Goal: Task Accomplishment & Management: Use online tool/utility

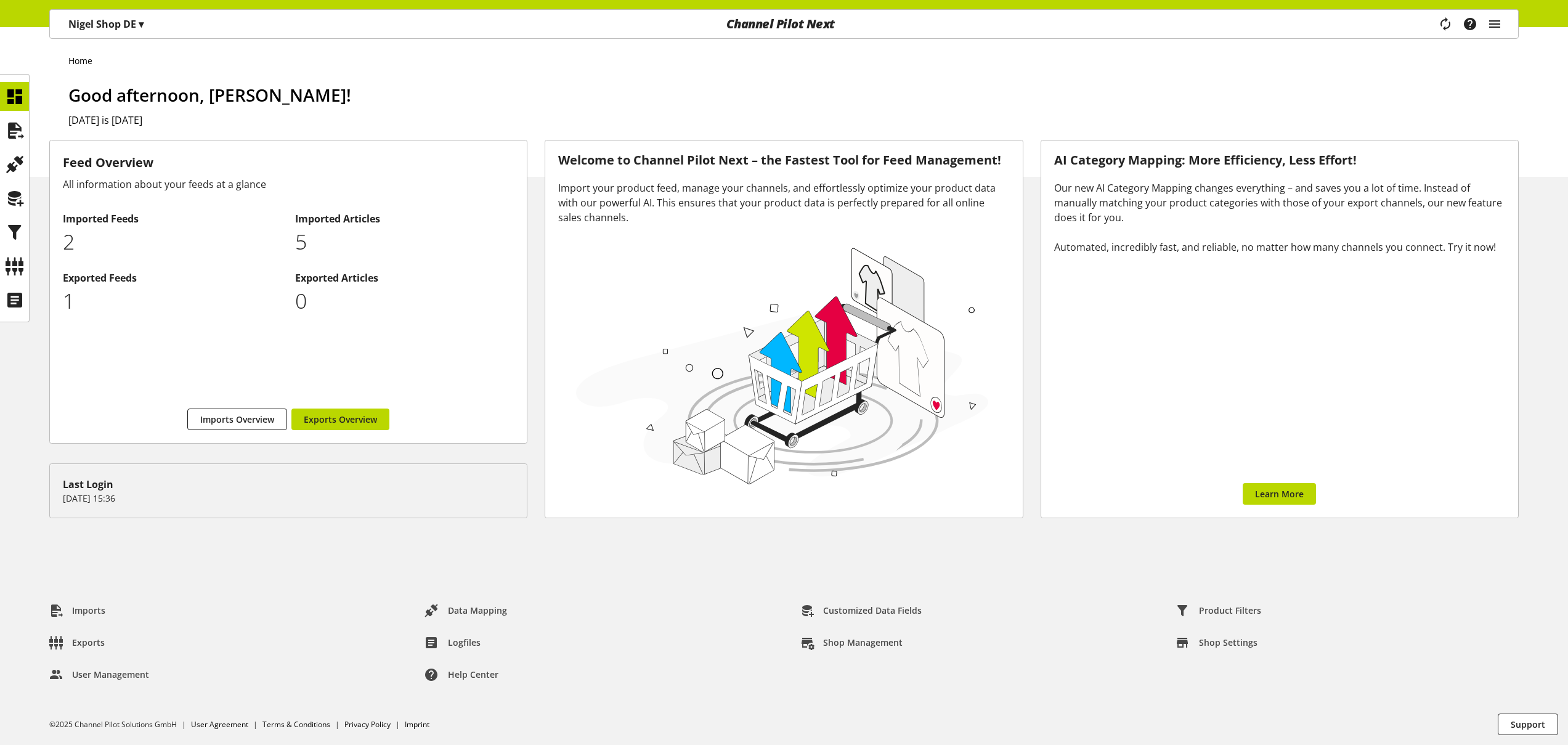
click at [1504, 24] on div "Task manager Help center [PERSON_NAME] [PERSON_NAME][EMAIL_ADDRESS][DOMAIN_NAME…" at bounding box center [1474, 23] width 87 height 28
click at [1502, 27] on icon "main navigation" at bounding box center [1495, 24] width 15 height 22
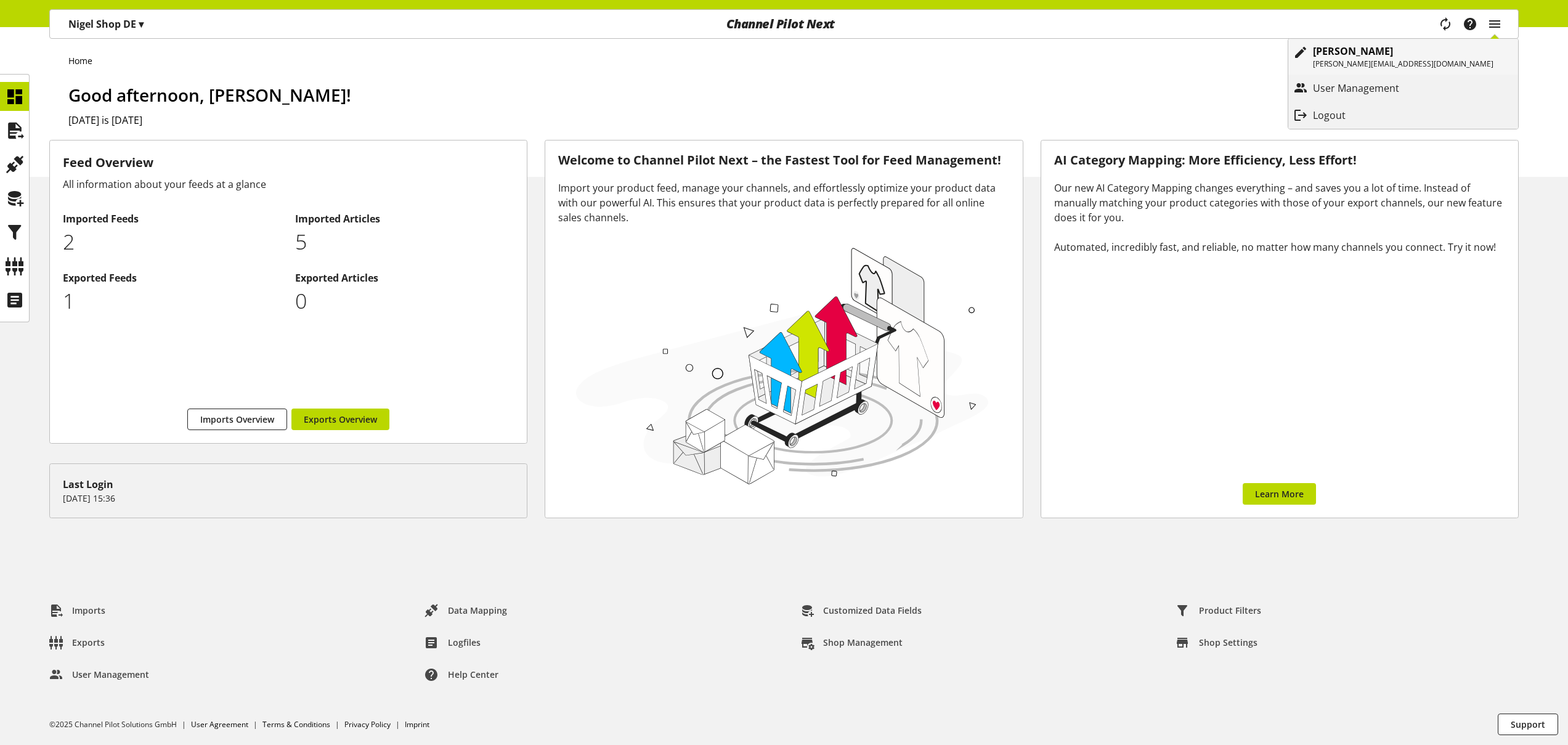
click at [1449, 52] on p "[PERSON_NAME]" at bounding box center [1403, 51] width 180 height 15
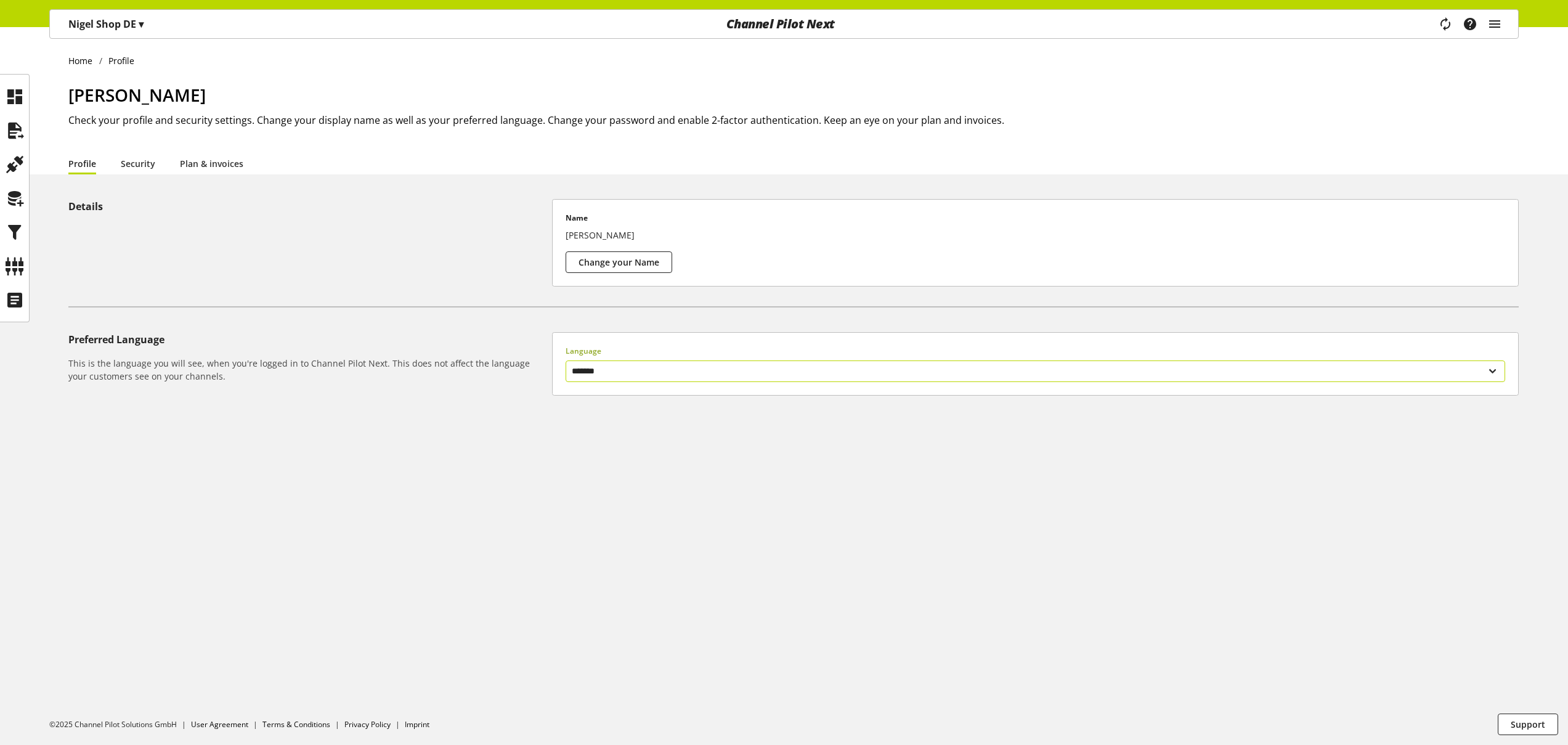
click at [618, 372] on select "******* ******" at bounding box center [1035, 372] width 939 height 22
select select "**"
click at [566, 361] on select "******* ******" at bounding box center [1035, 372] width 939 height 22
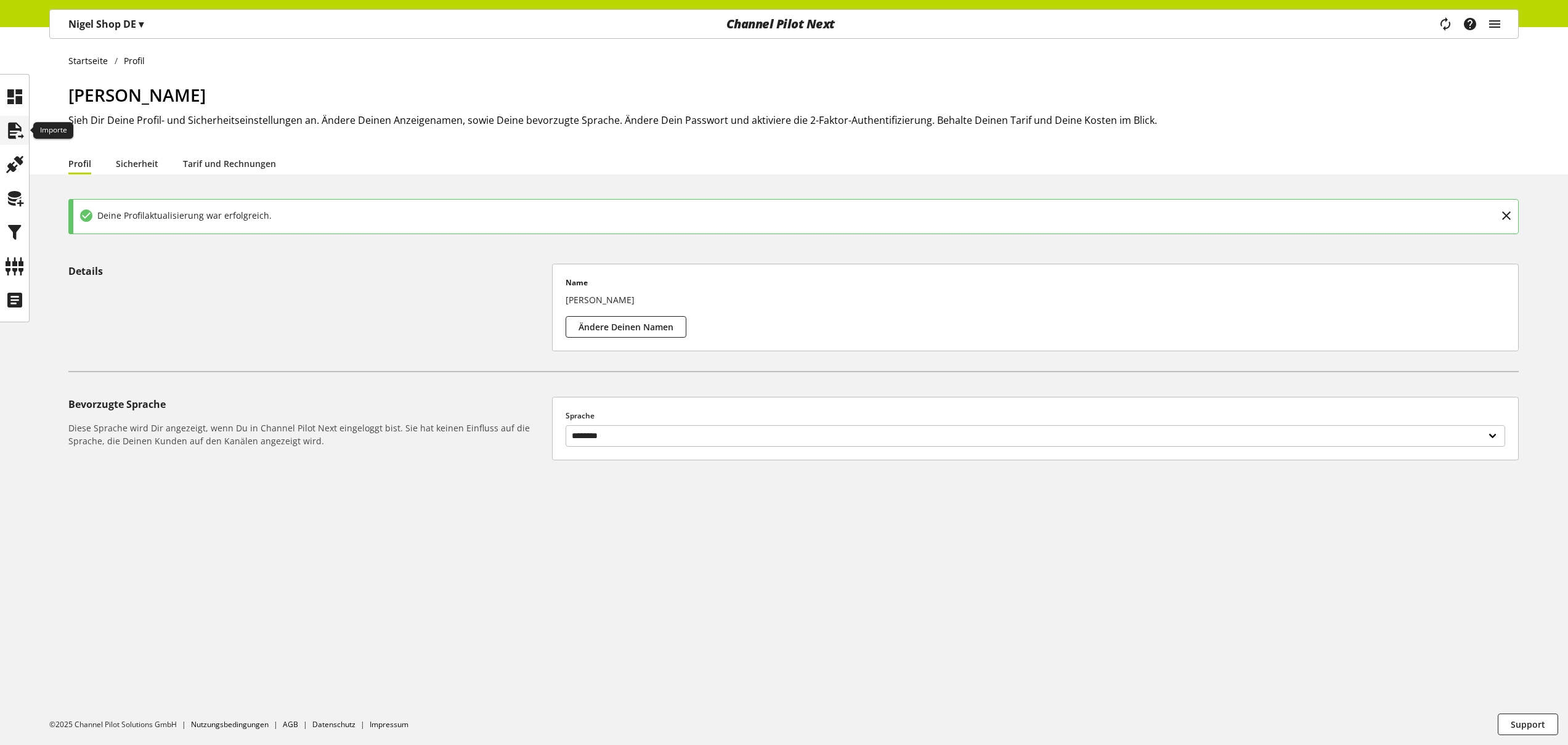
click at [18, 116] on div at bounding box center [14, 131] width 29 height 29
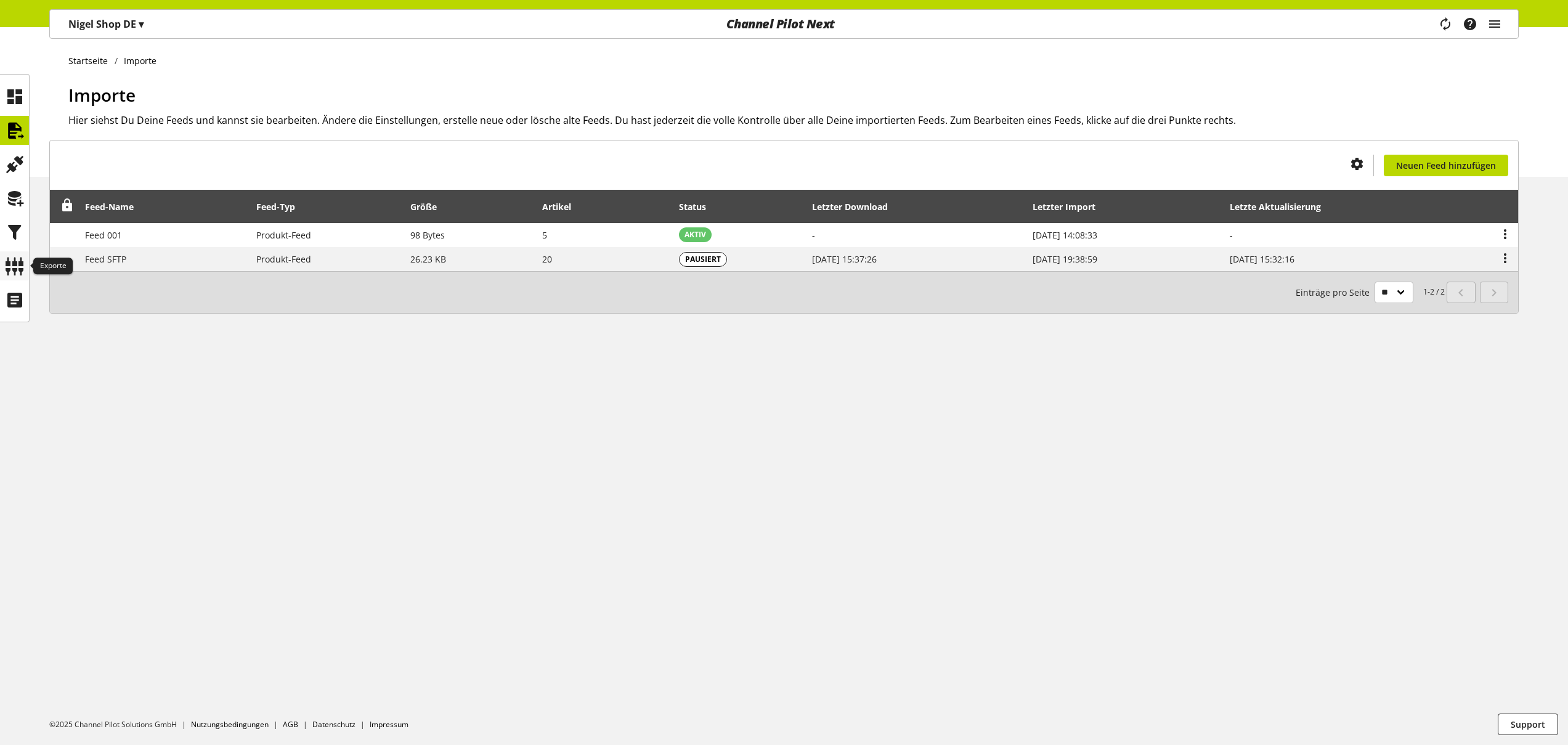
click at [10, 267] on icon at bounding box center [14, 267] width 20 height 25
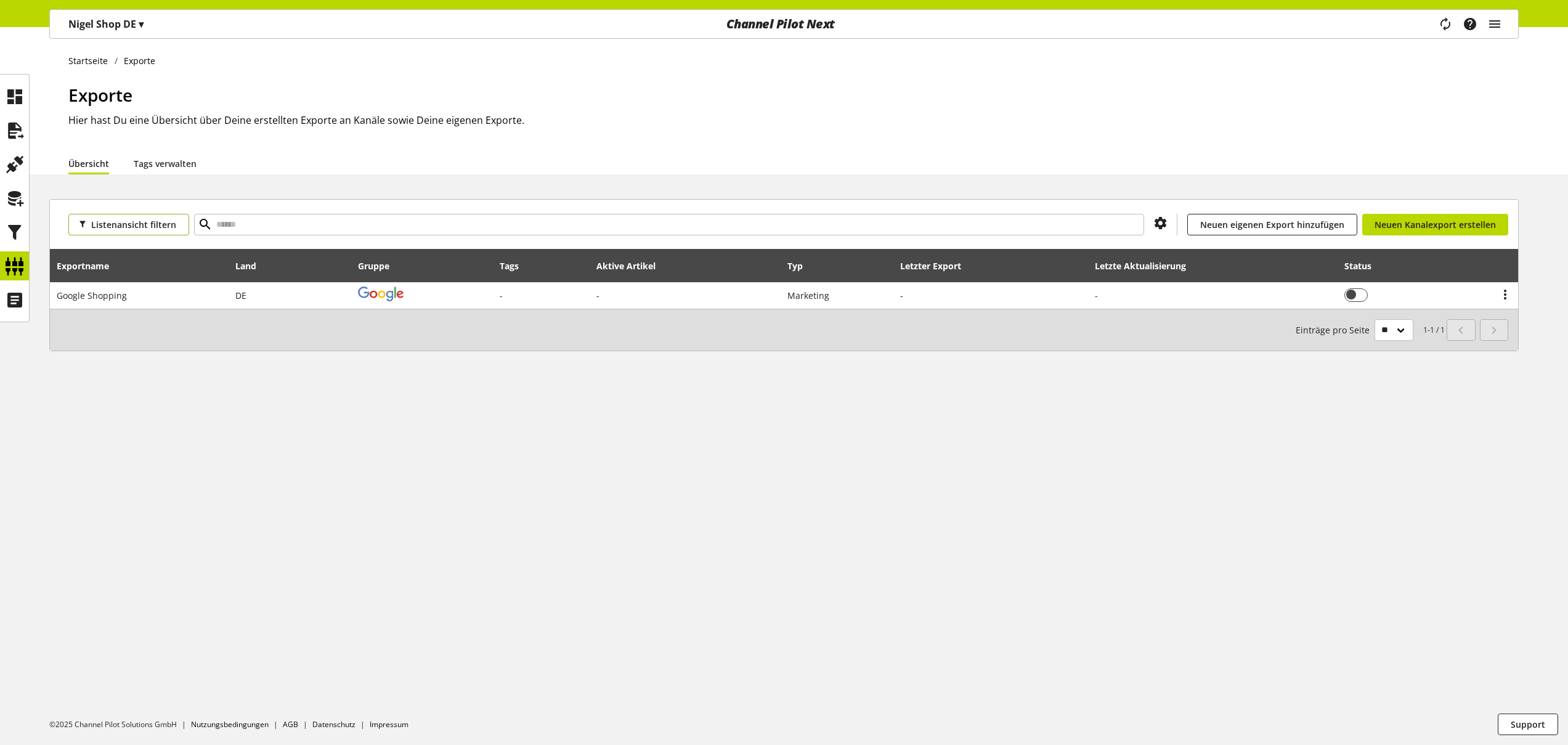
click at [124, 228] on span "Listenansicht filtern" at bounding box center [133, 224] width 85 height 13
click at [119, 260] on link "Land" at bounding box center [120, 269] width 104 height 21
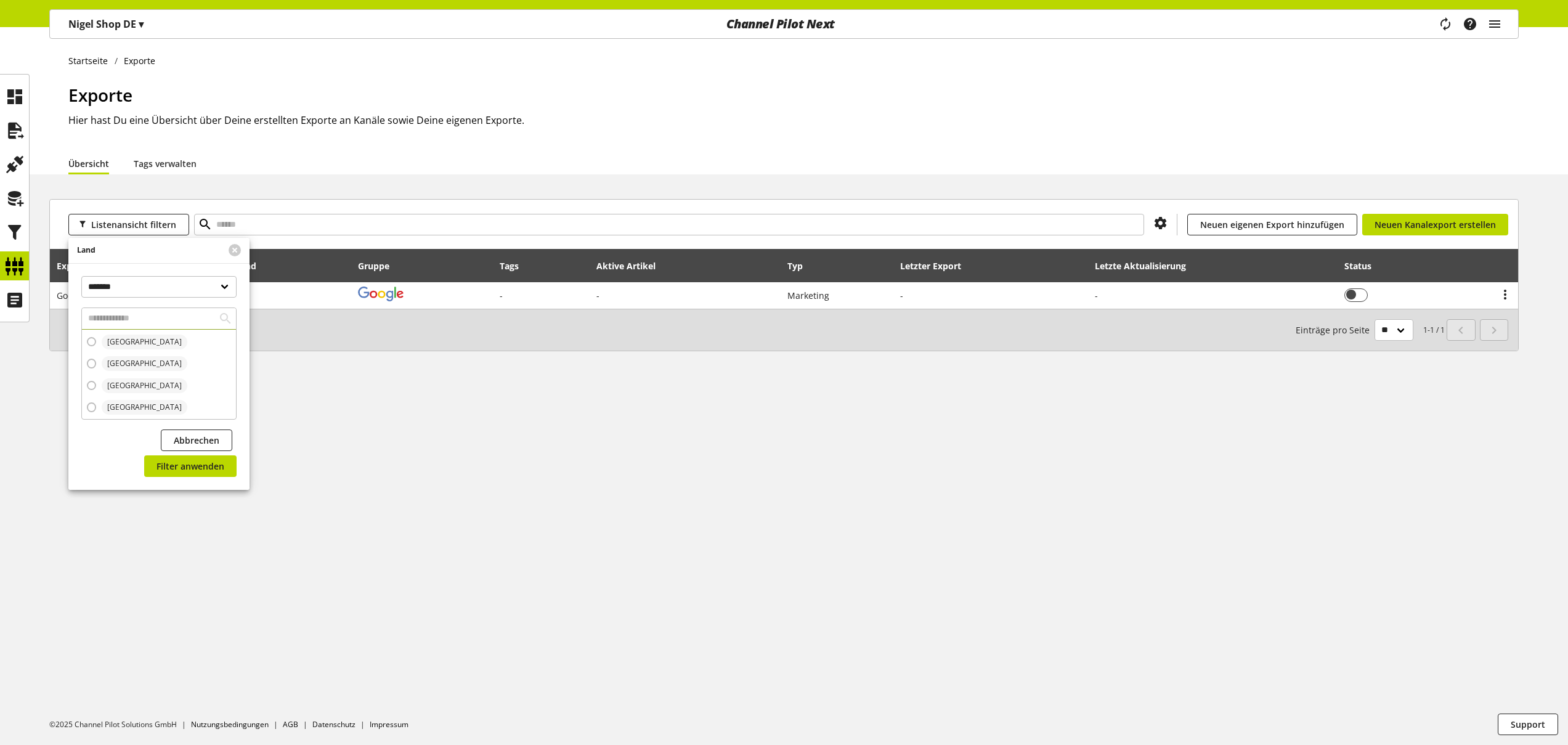
click at [122, 241] on div "Land" at bounding box center [144, 250] width 152 height 25
click at [233, 248] on button at bounding box center [235, 250] width 12 height 12
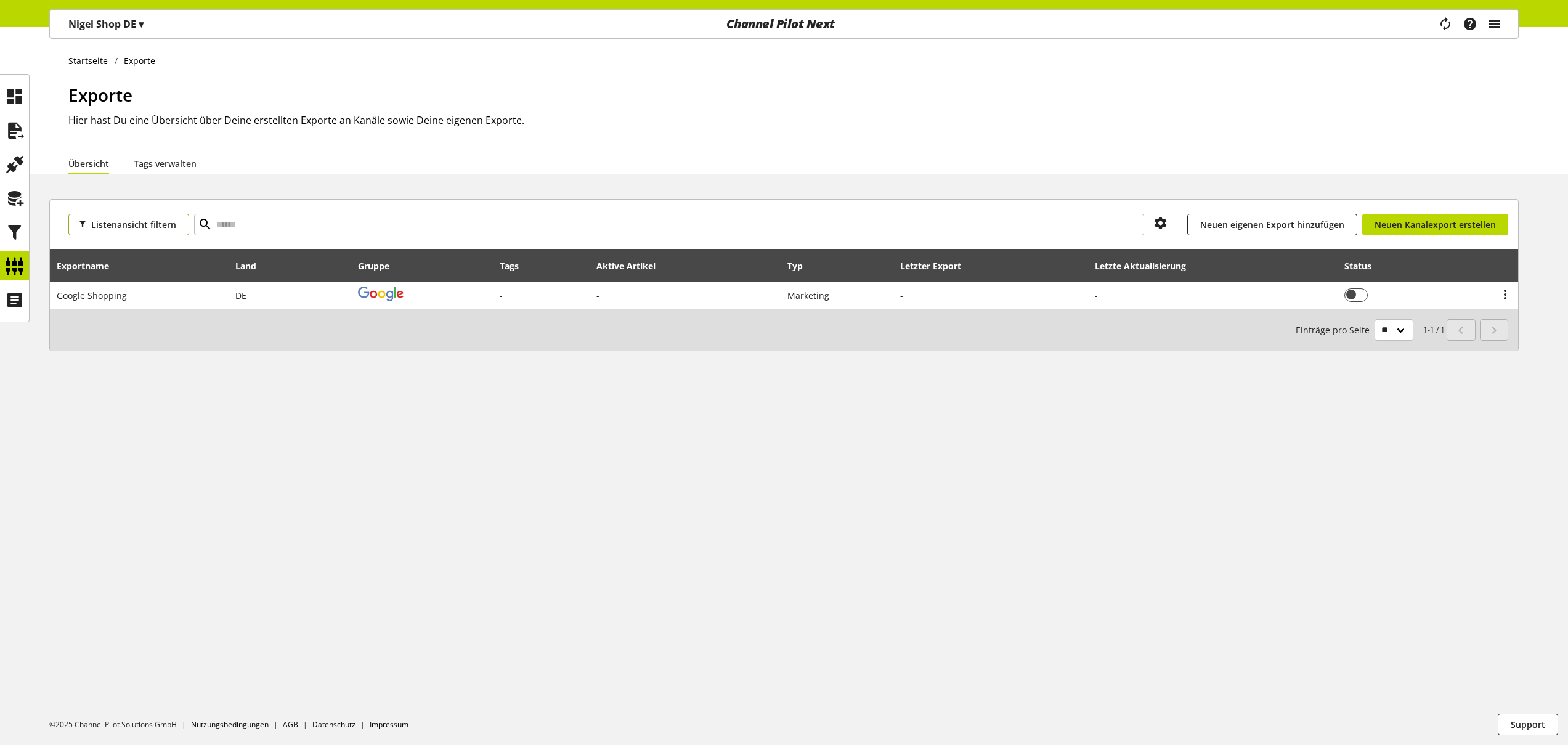
click at [143, 226] on span "Listenansicht filtern" at bounding box center [133, 224] width 85 height 13
click at [124, 248] on link "Exportname" at bounding box center [120, 248] width 104 height 21
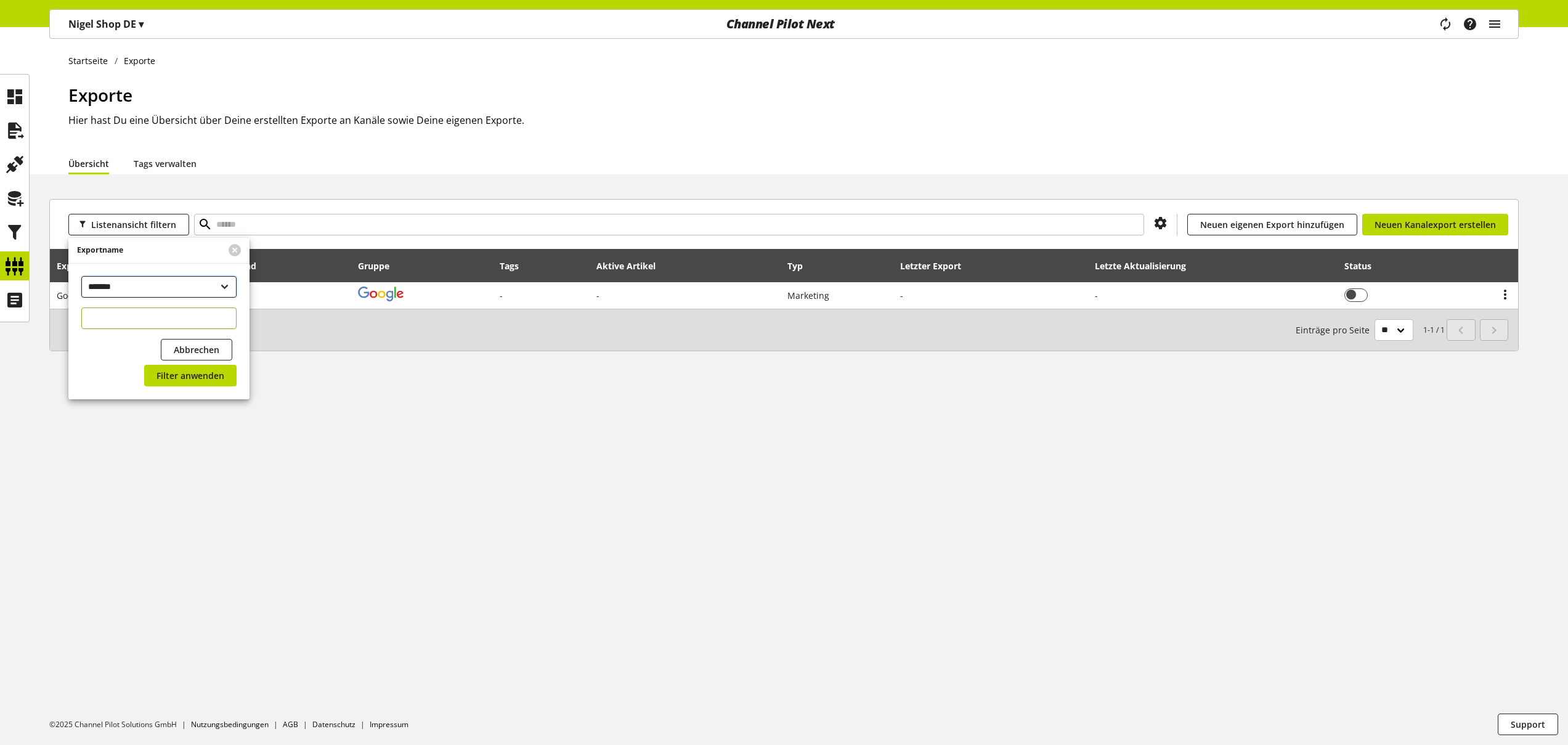
click at [115, 288] on select "**********" at bounding box center [159, 287] width 155 height 22
click at [1498, 16] on icon "main navigation" at bounding box center [1495, 24] width 15 height 22
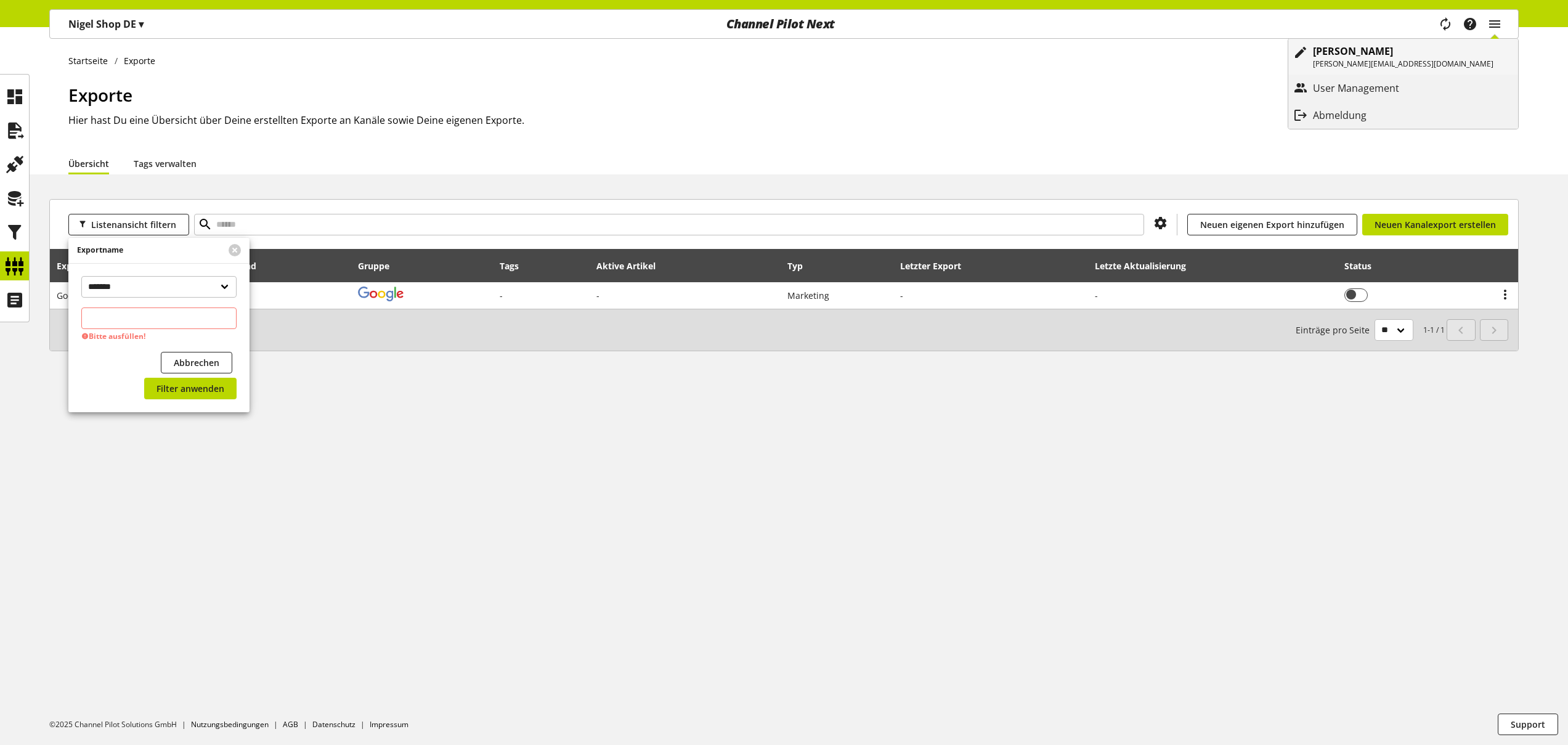
click at [1451, 49] on p "[PERSON_NAME]" at bounding box center [1403, 51] width 180 height 15
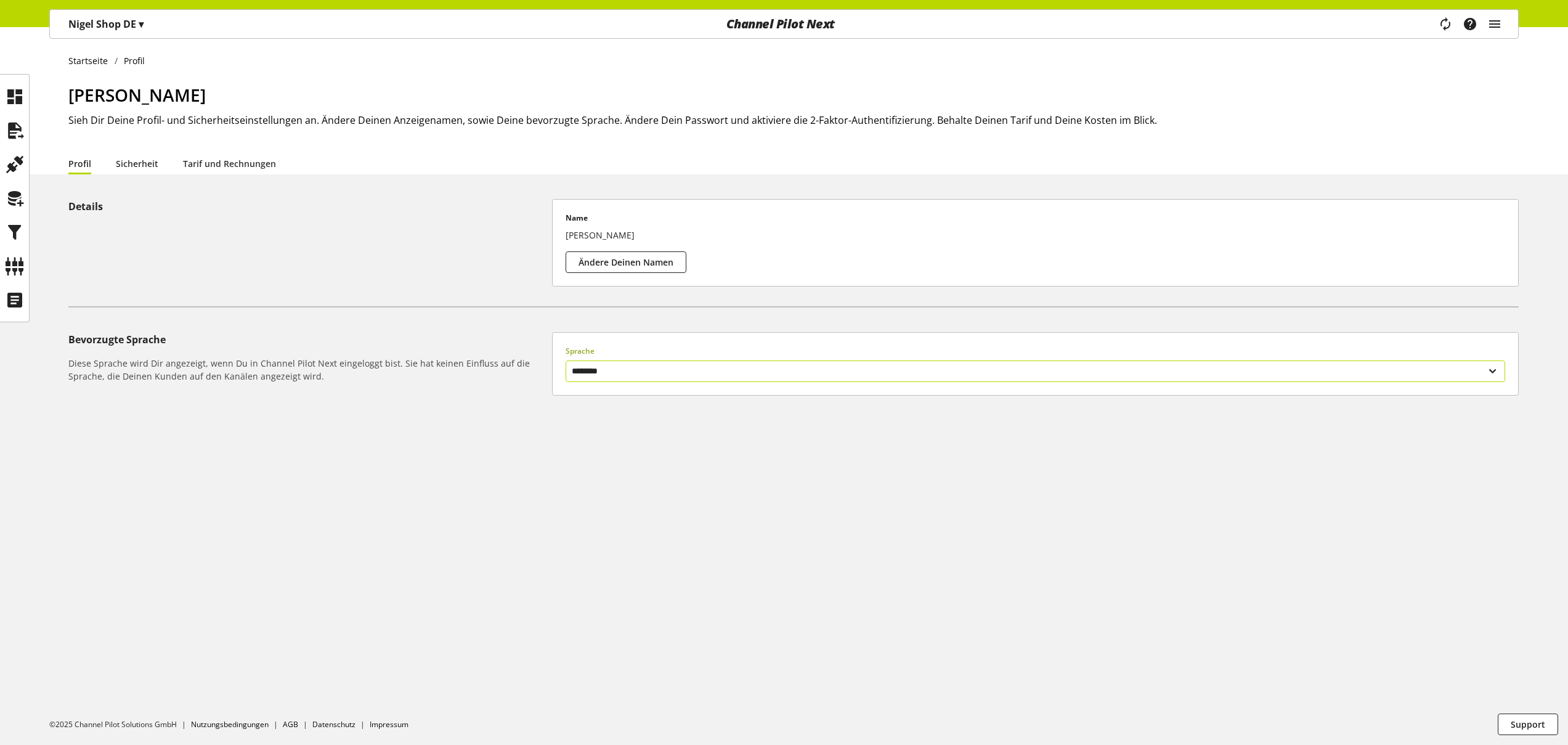
click at [673, 375] on select "******** *******" at bounding box center [1035, 372] width 939 height 22
select select "**"
click at [566, 361] on select "******** *******" at bounding box center [1035, 372] width 939 height 22
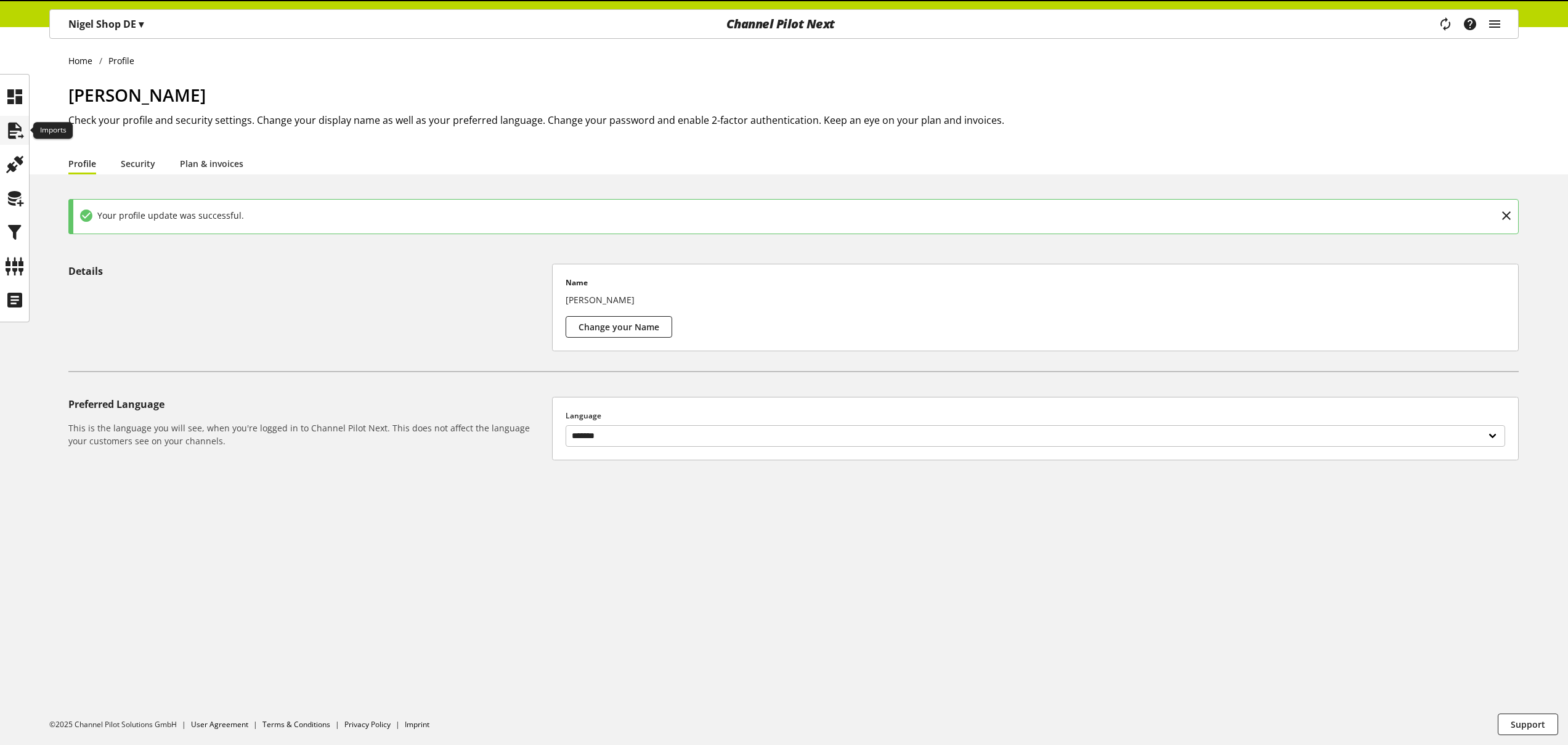
click at [18, 131] on icon at bounding box center [14, 131] width 20 height 25
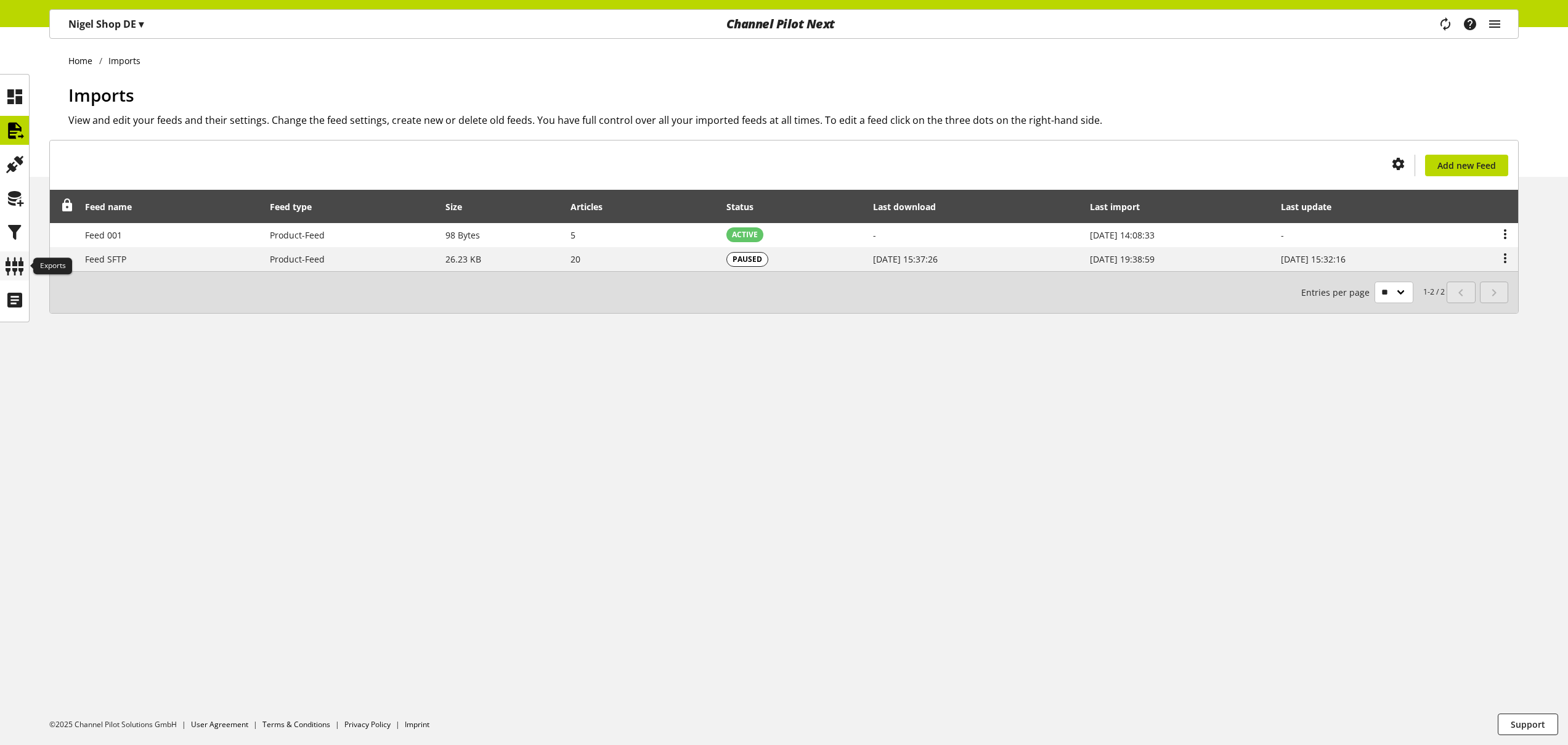
click at [3, 262] on div at bounding box center [14, 266] width 29 height 29
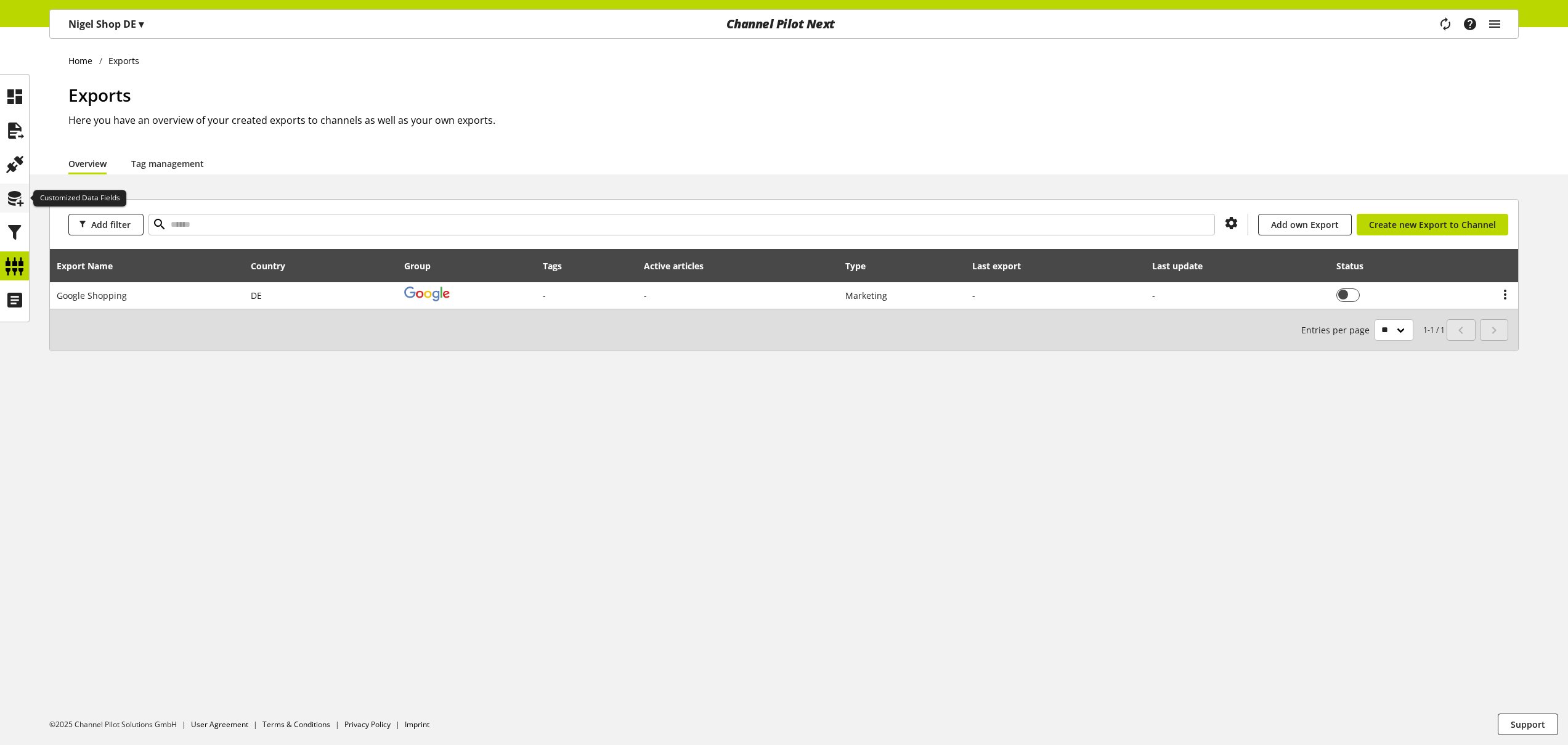
click at [14, 205] on icon at bounding box center [14, 198] width 20 height 25
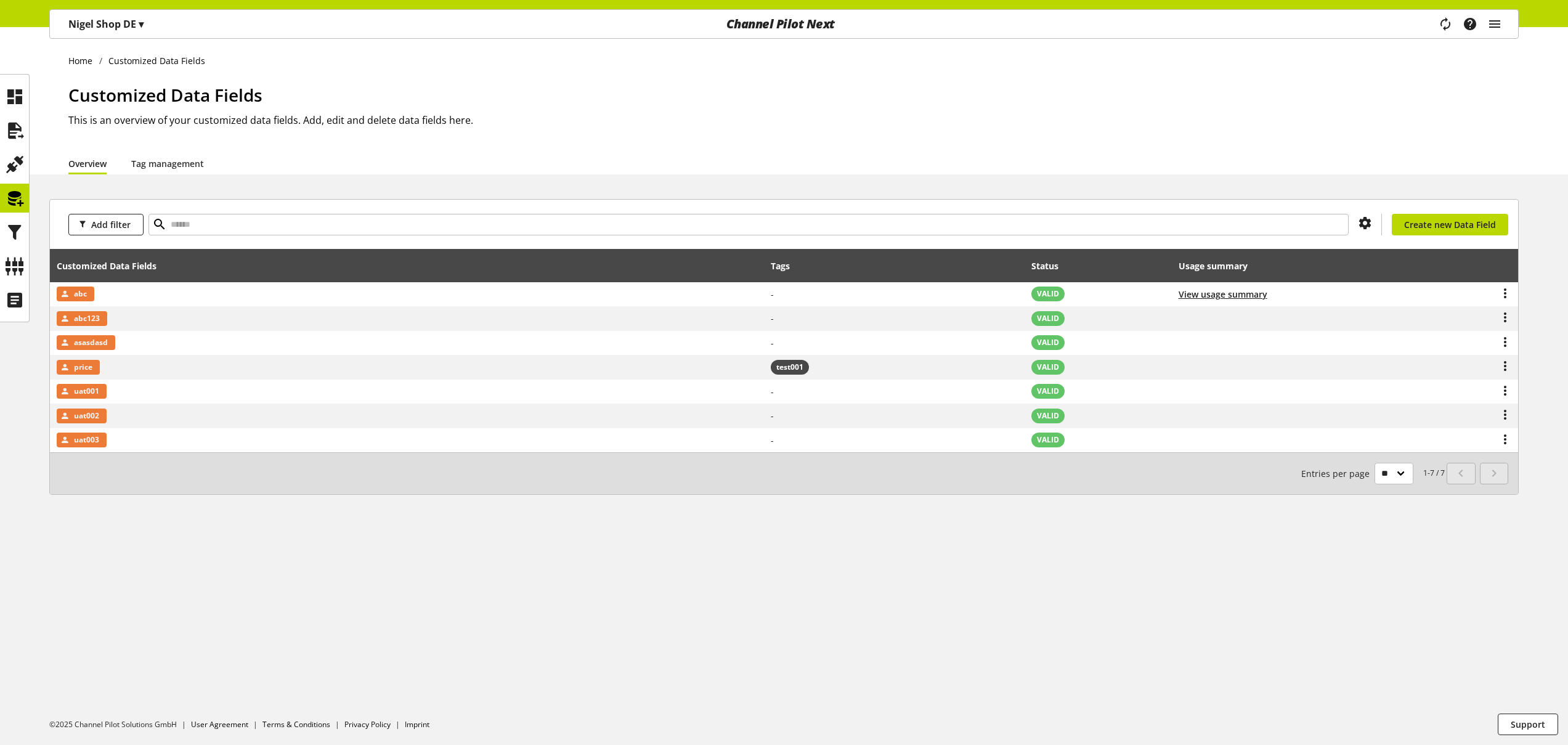
click at [1151, 599] on div "Home Customized Data Fields Customized Data Fields This is an overview of your …" at bounding box center [784, 386] width 1568 height 718
click at [190, 159] on link "Tag management" at bounding box center [167, 163] width 72 height 13
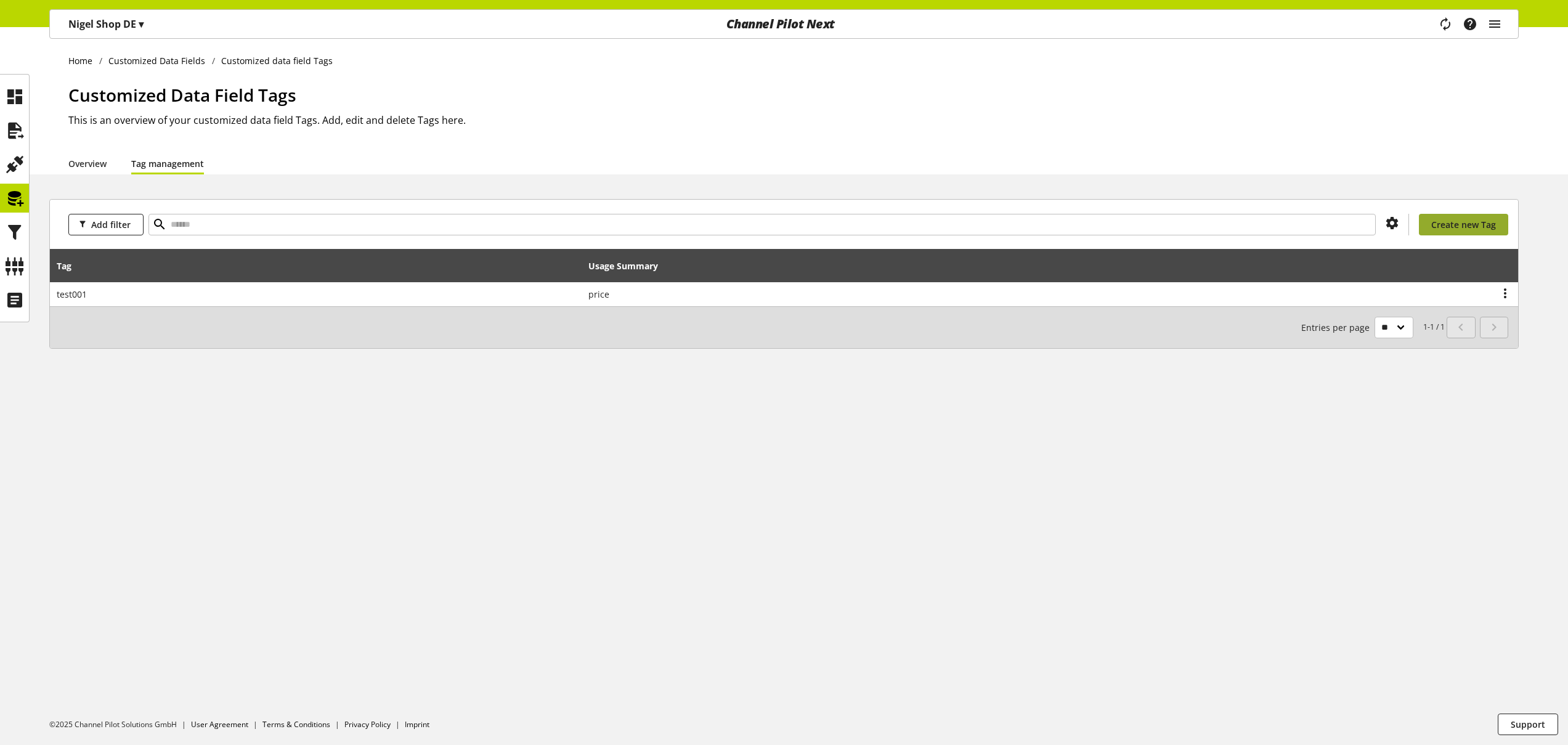
click at [1450, 218] on span "Create new Tag" at bounding box center [1463, 224] width 65 height 13
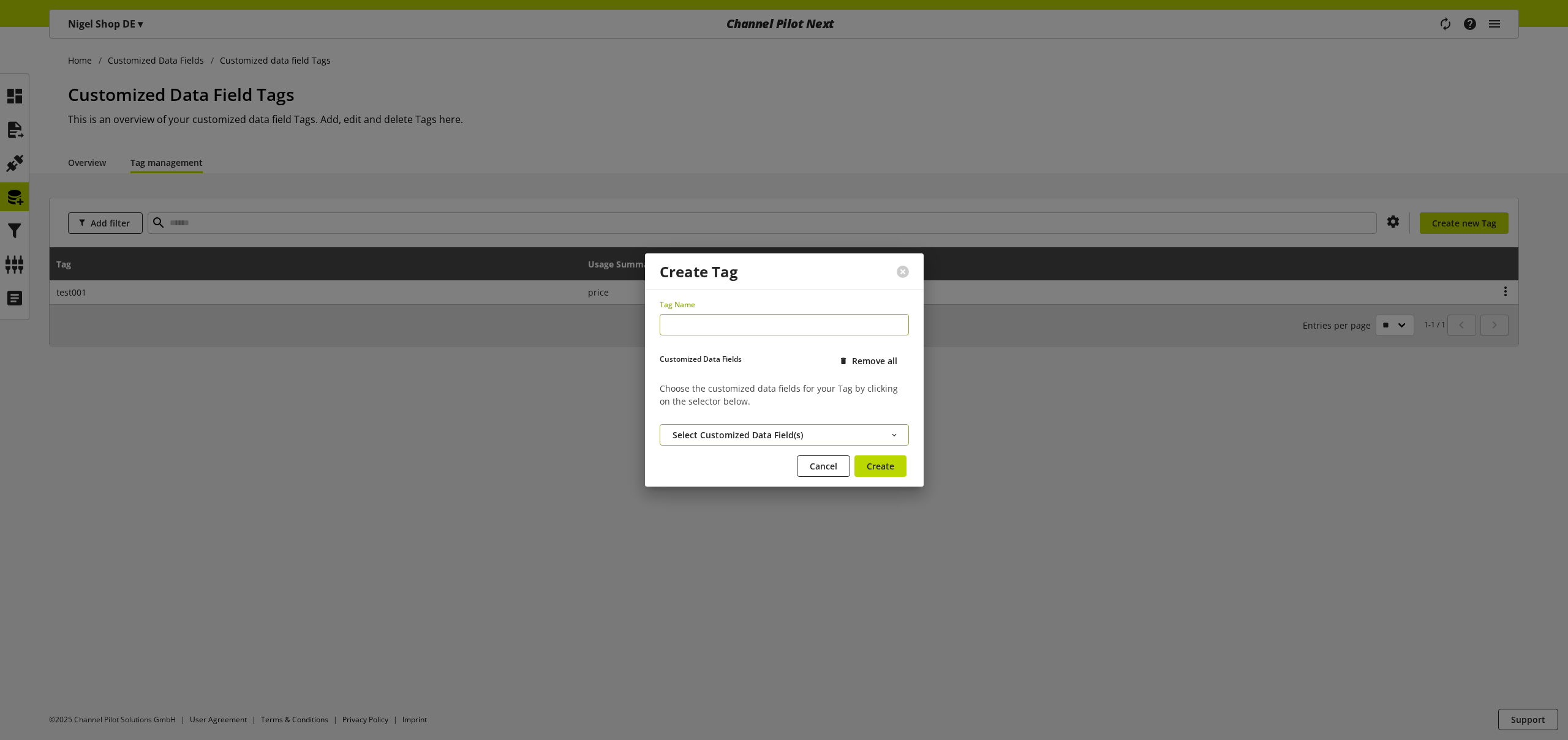
click at [747, 433] on span "Select Customized Data Field(s)" at bounding box center [737, 434] width 130 height 13
click at [811, 467] on span "Cancel" at bounding box center [823, 466] width 28 height 13
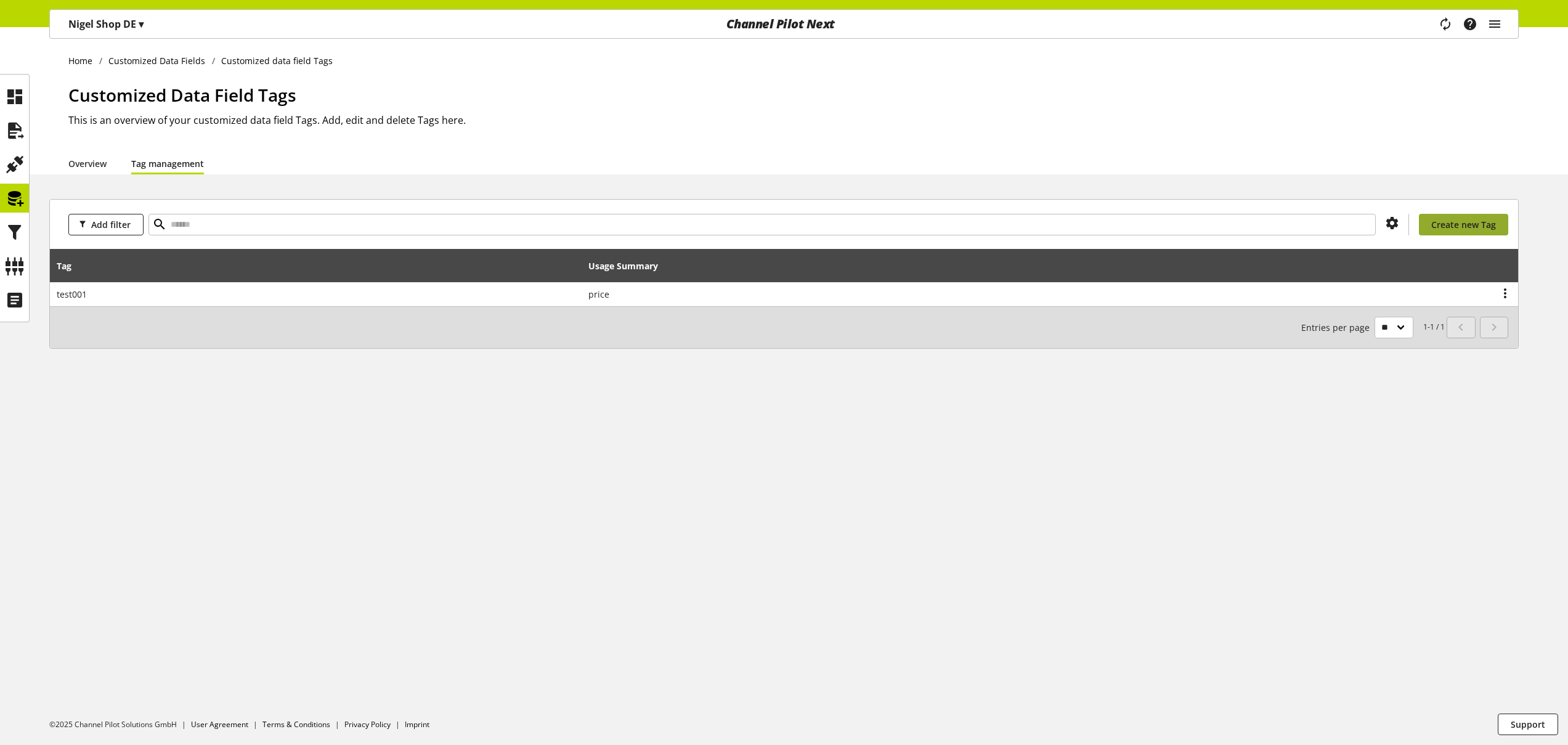
click at [1476, 223] on span "Create new Tag" at bounding box center [1463, 224] width 65 height 13
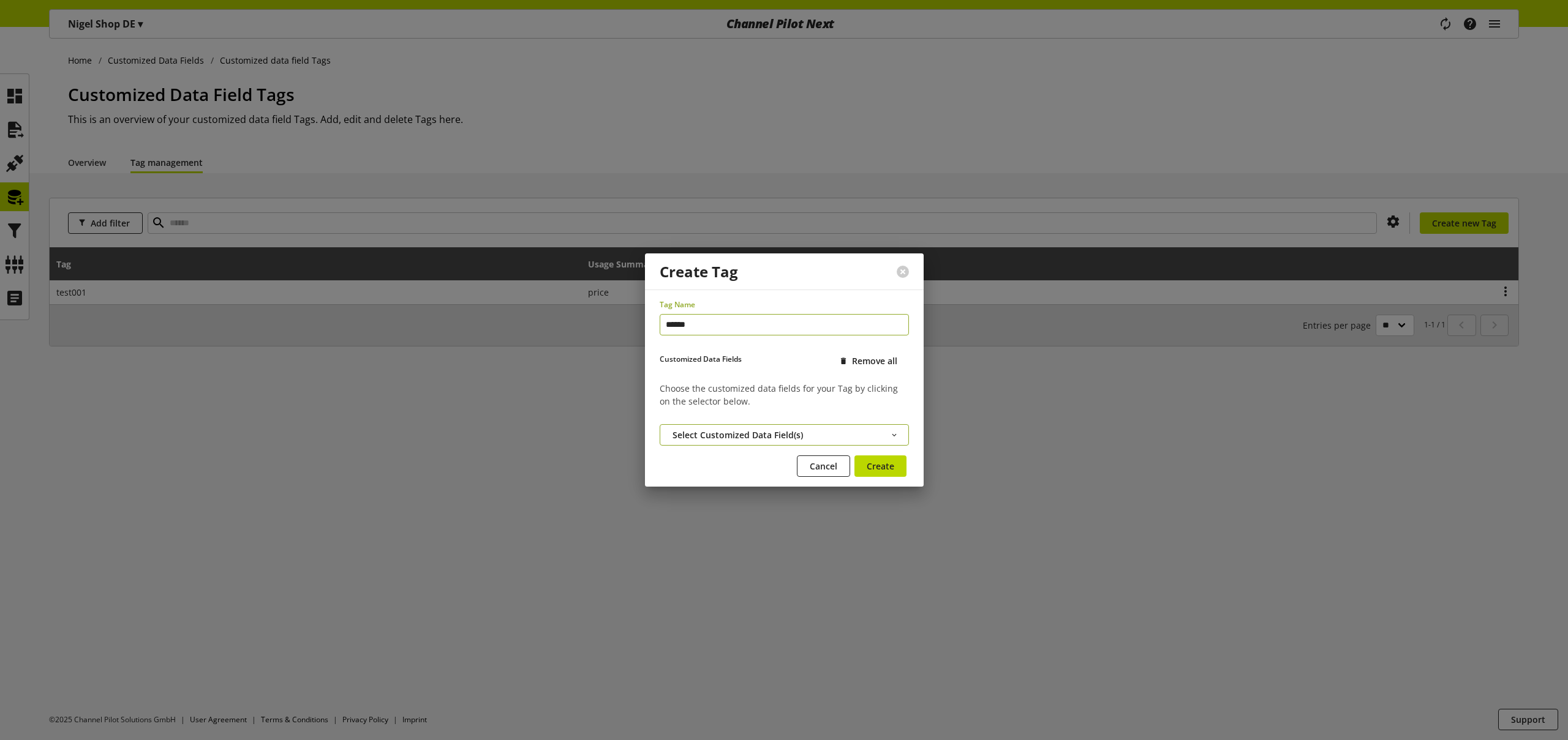
click at [767, 438] on span "Select Customized Data Field(s)" at bounding box center [737, 434] width 130 height 13
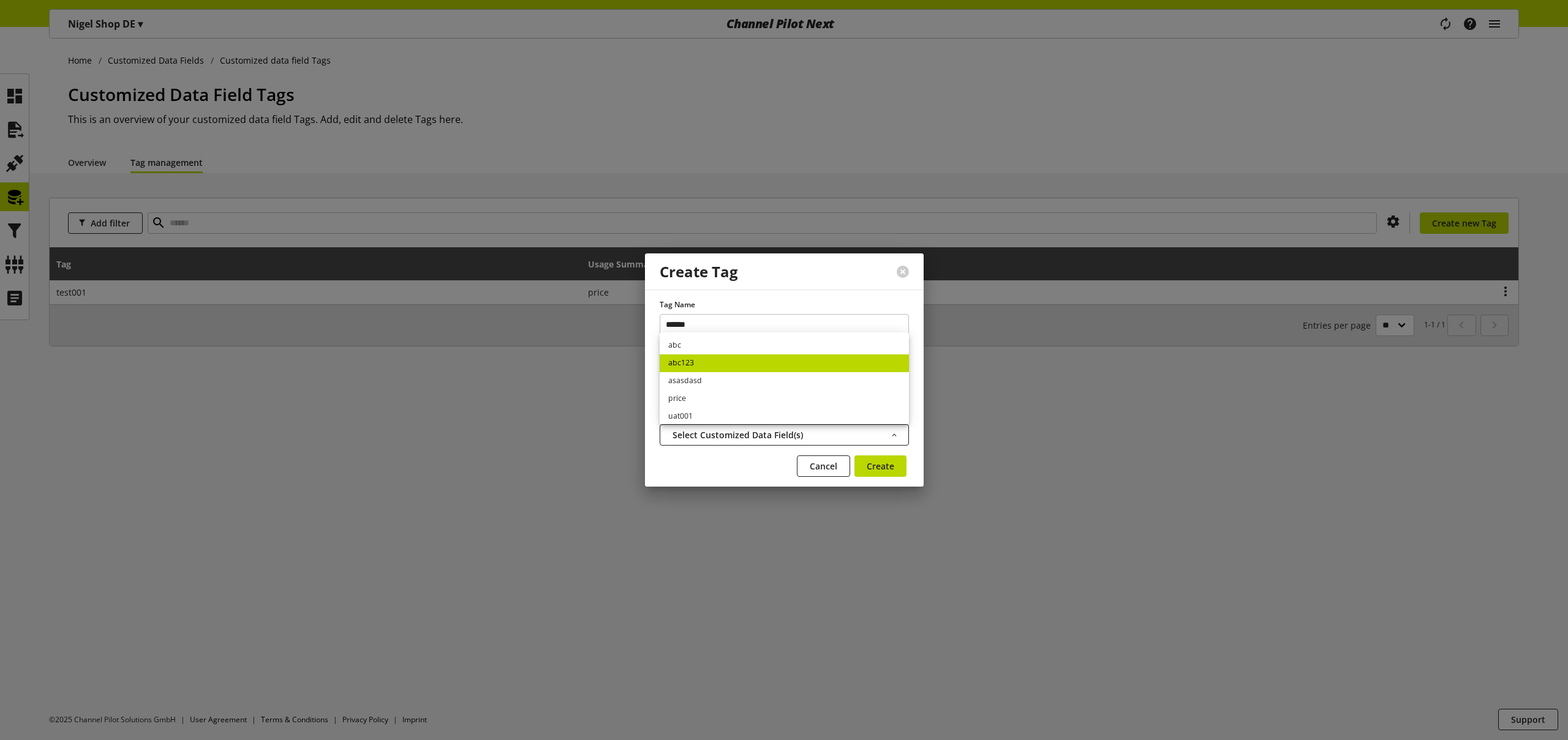
click at [694, 354] on link "abc123" at bounding box center [784, 363] width 249 height 18
click at [901, 266] on button at bounding box center [902, 272] width 12 height 12
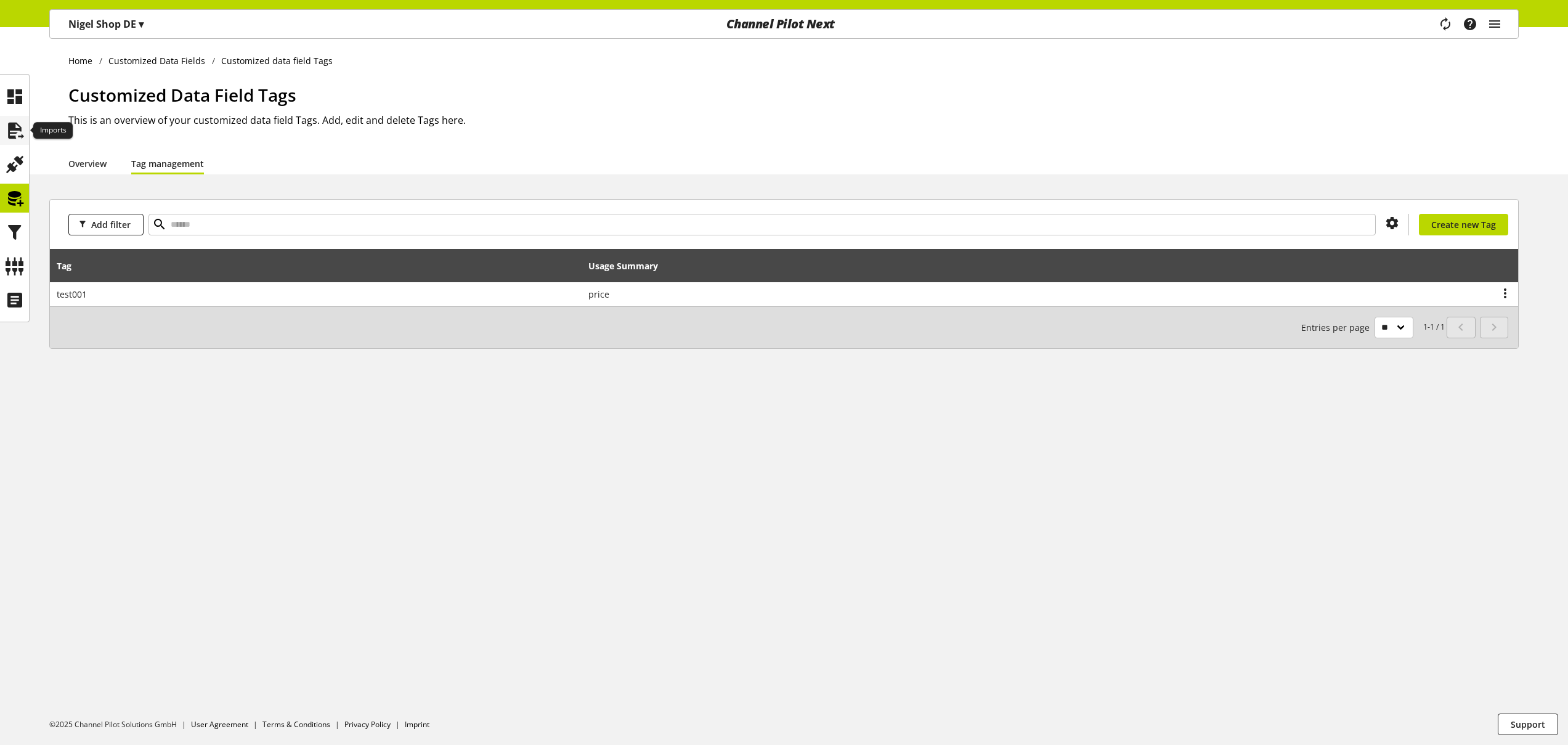
click at [18, 130] on icon at bounding box center [14, 131] width 20 height 25
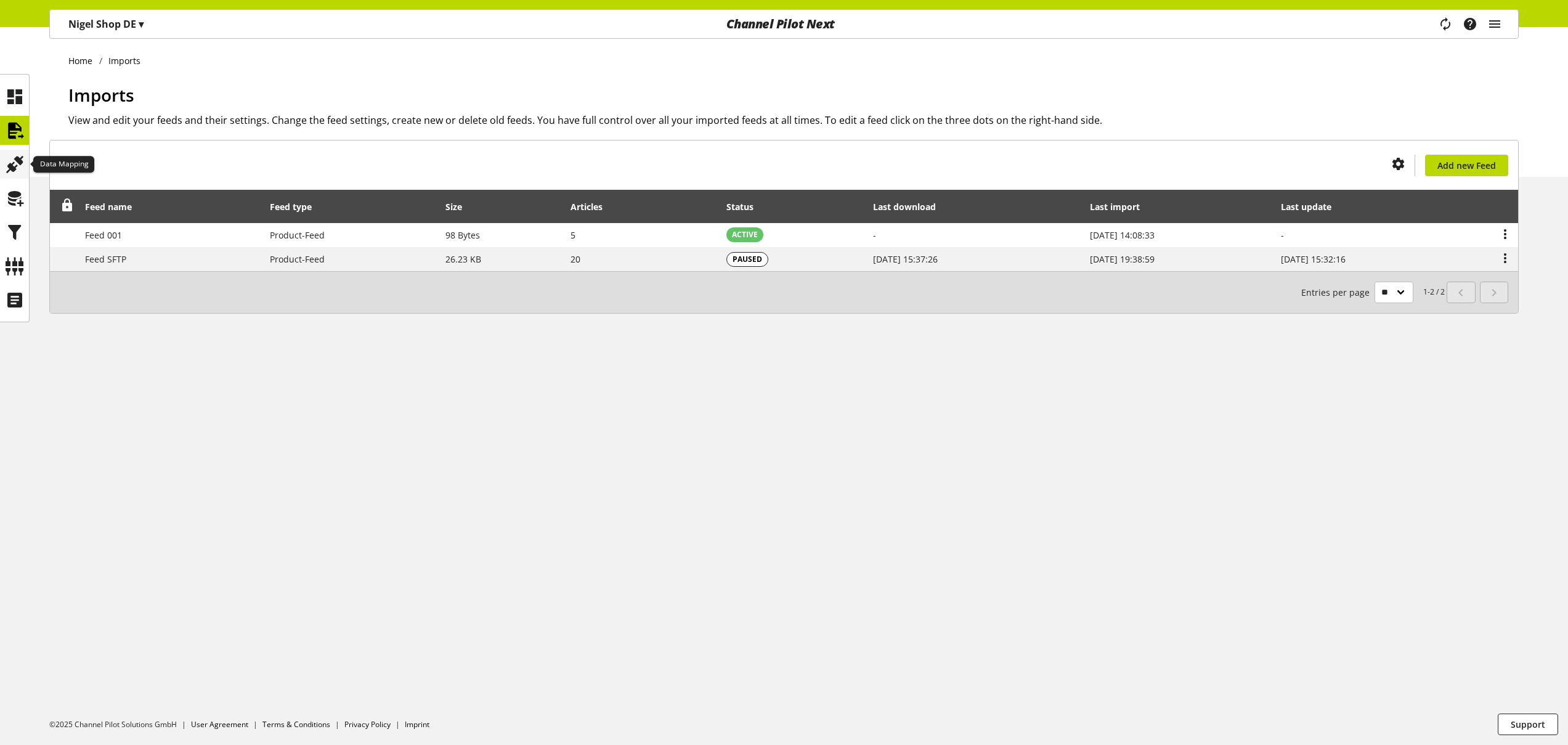
click at [18, 161] on icon at bounding box center [14, 165] width 20 height 25
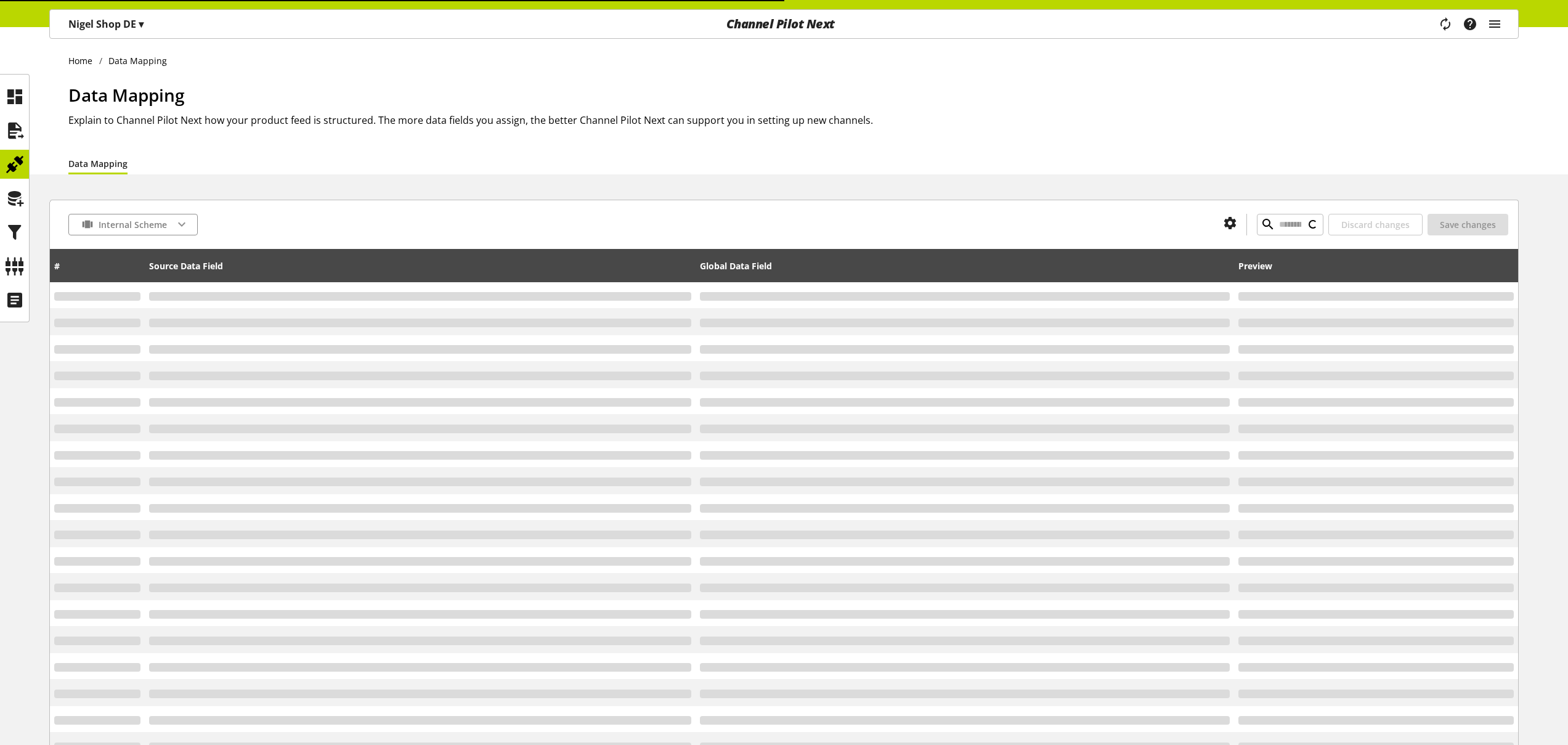
type input "*"
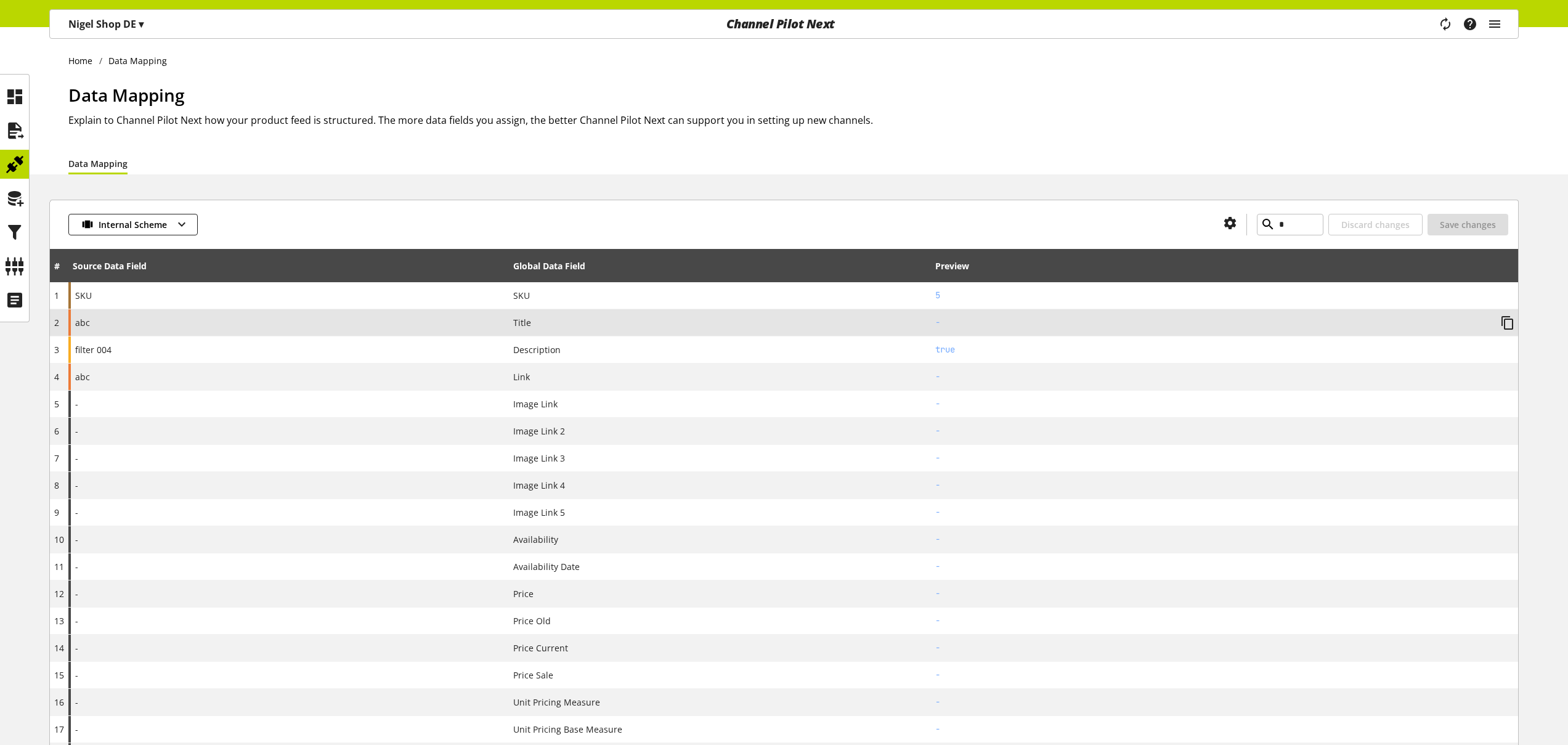
click at [268, 316] on div "abc" at bounding box center [288, 323] width 441 height 27
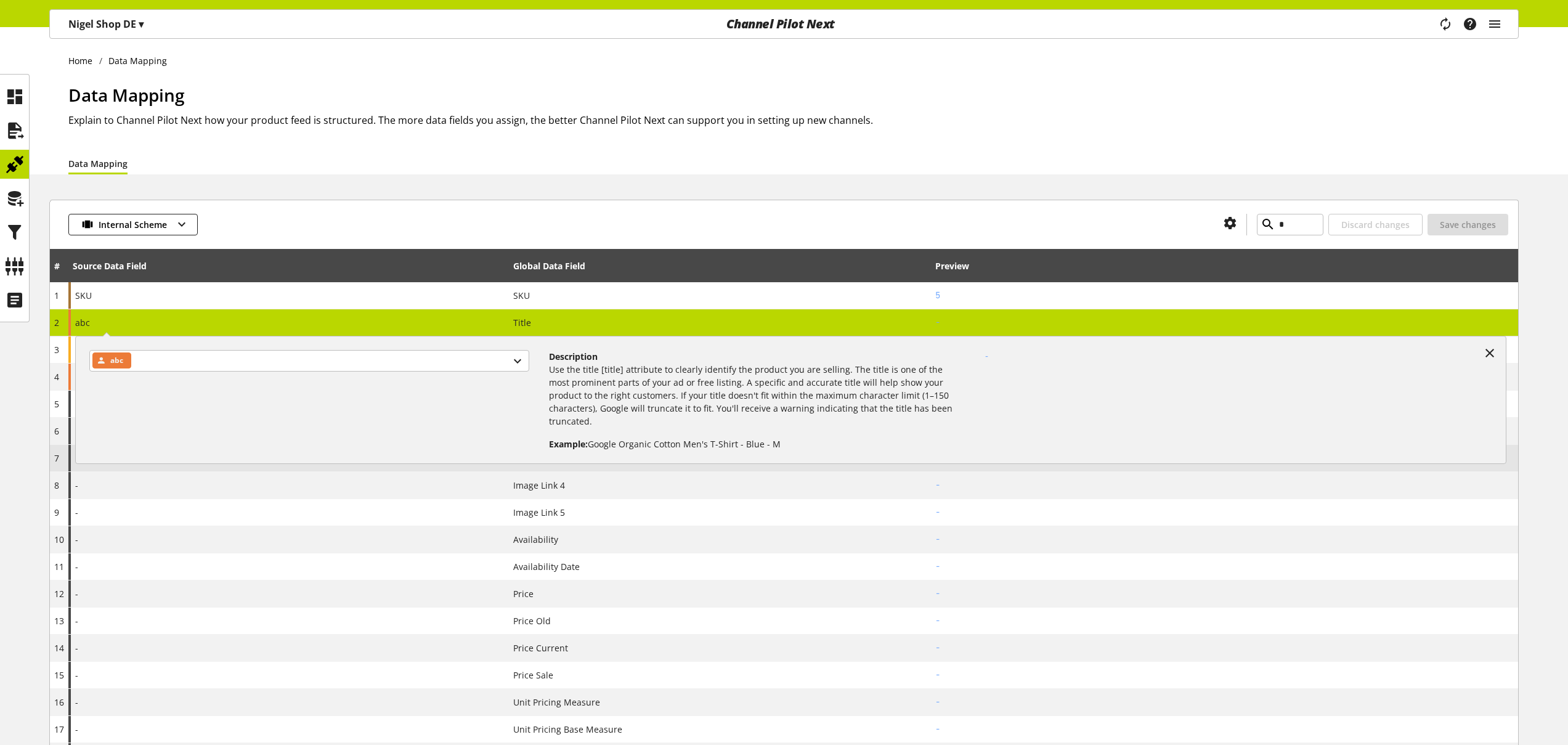
click at [201, 464] on div "-" at bounding box center [288, 458] width 441 height 27
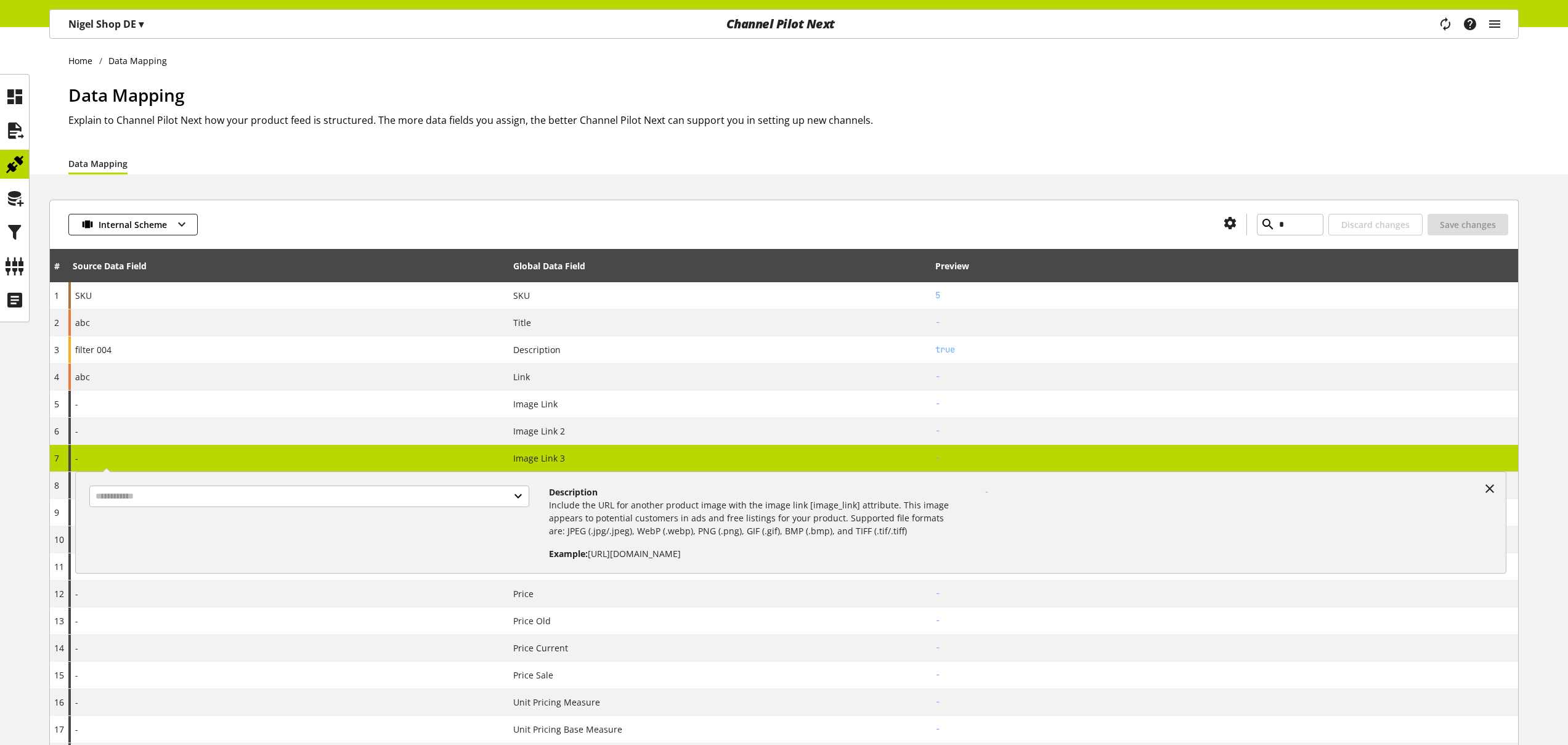
click at [216, 507] on div at bounding box center [314, 518] width 469 height 85
click at [225, 495] on input "text" at bounding box center [310, 497] width 440 height 22
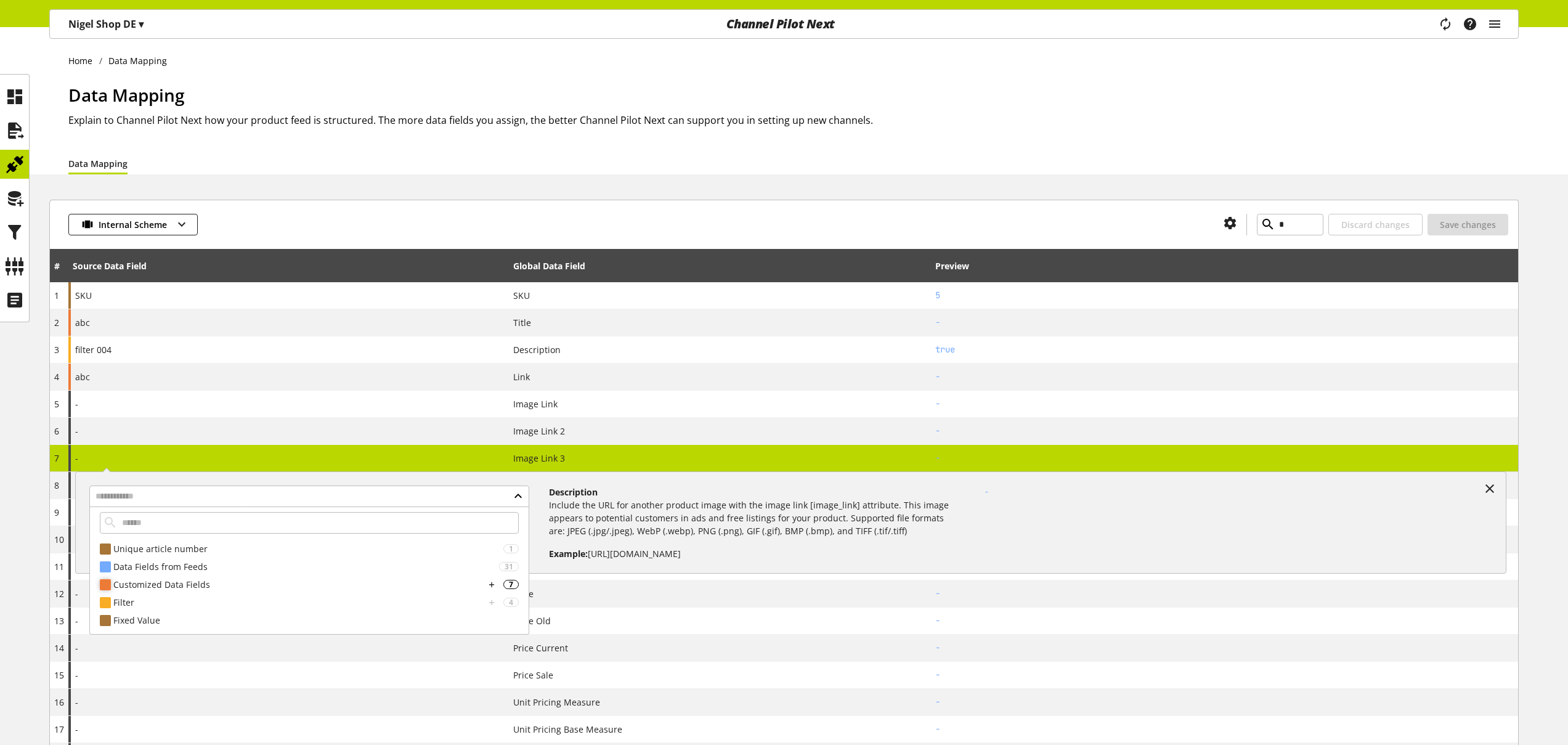
click at [217, 578] on div "Customized Data Fields" at bounding box center [299, 584] width 372 height 13
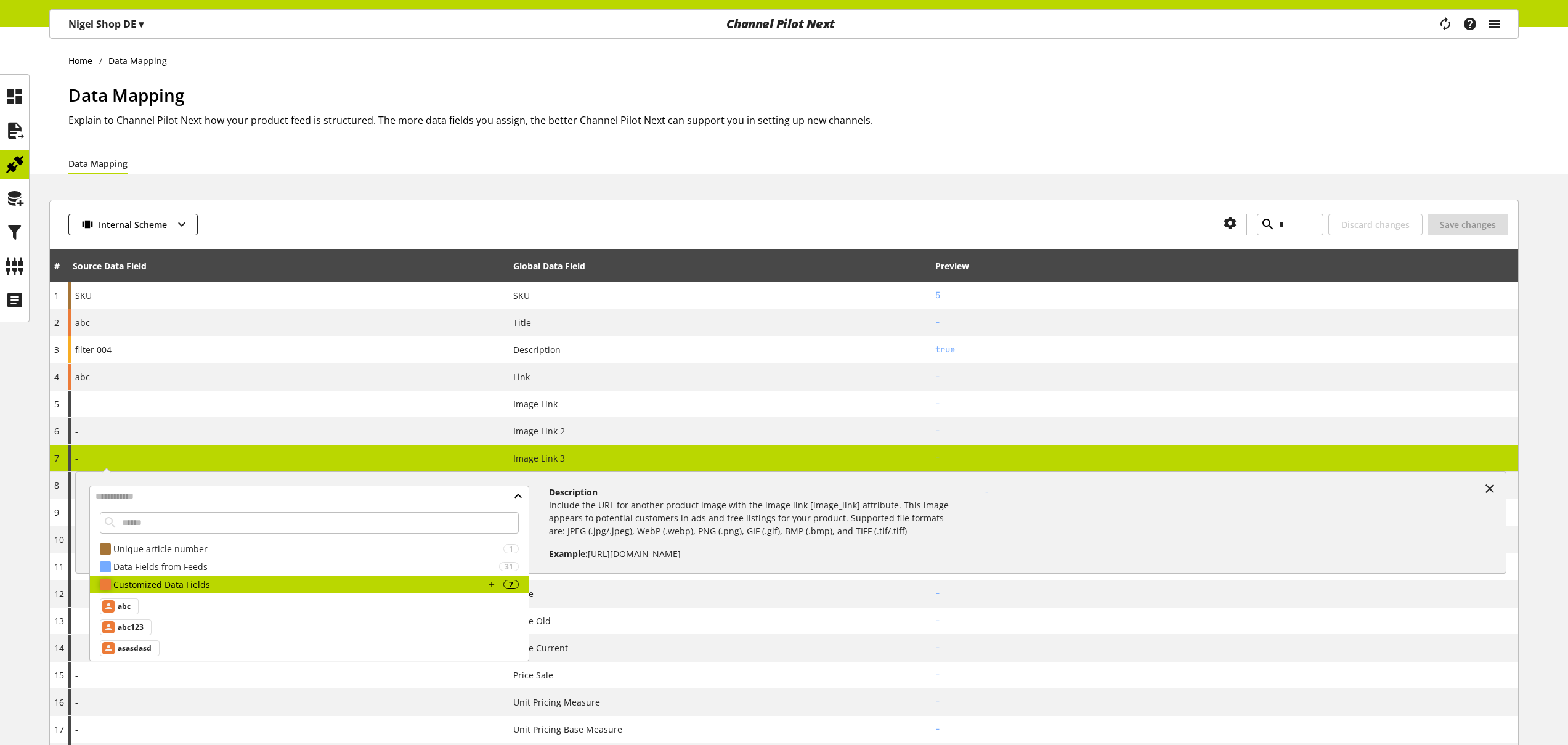
click at [240, 588] on div "Customized Data Fields" at bounding box center [299, 584] width 372 height 13
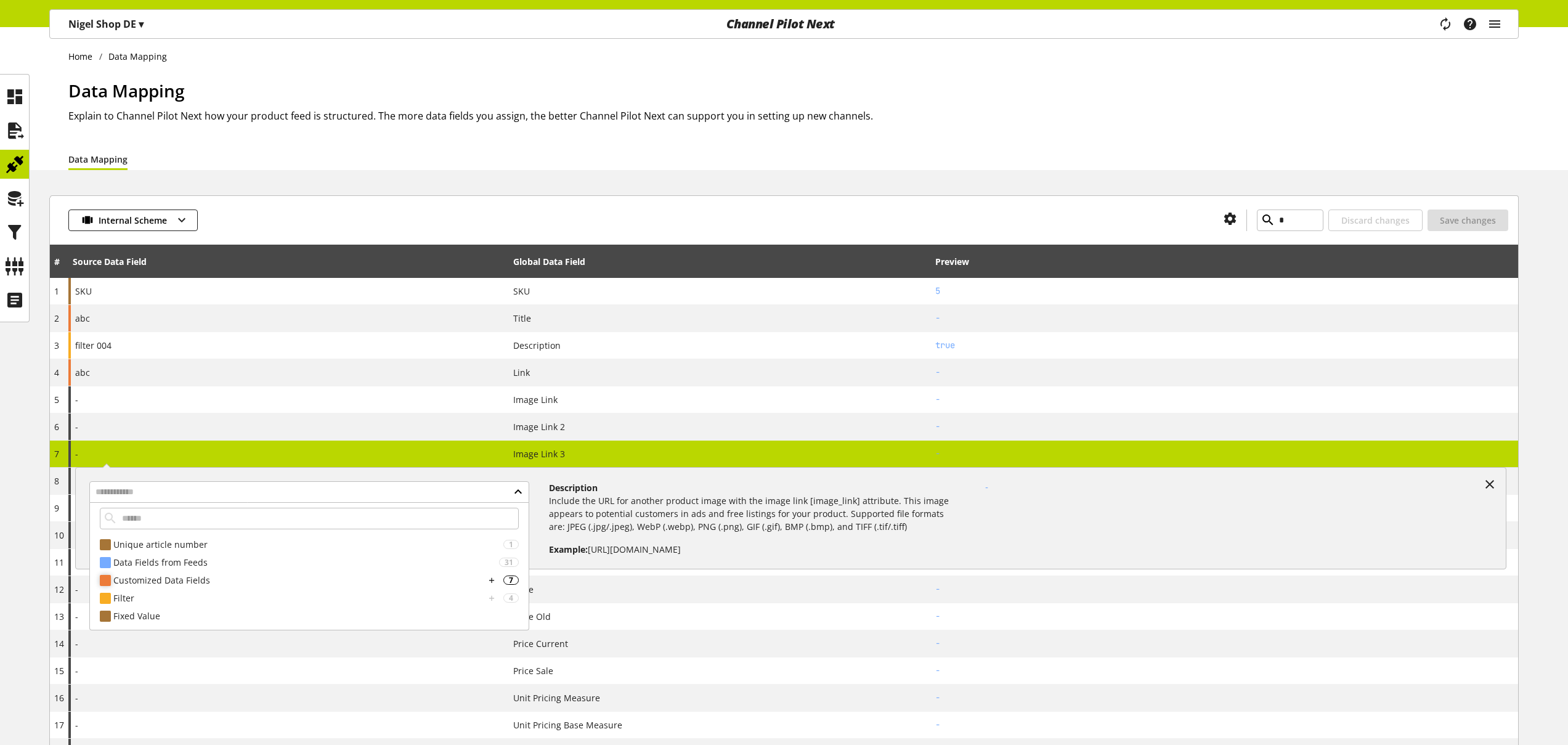
scroll to position [5, 0]
click at [303, 573] on div "Customized Data Fields" at bounding box center [299, 580] width 372 height 13
click at [133, 626] on div "Filter" at bounding box center [299, 624] width 372 height 13
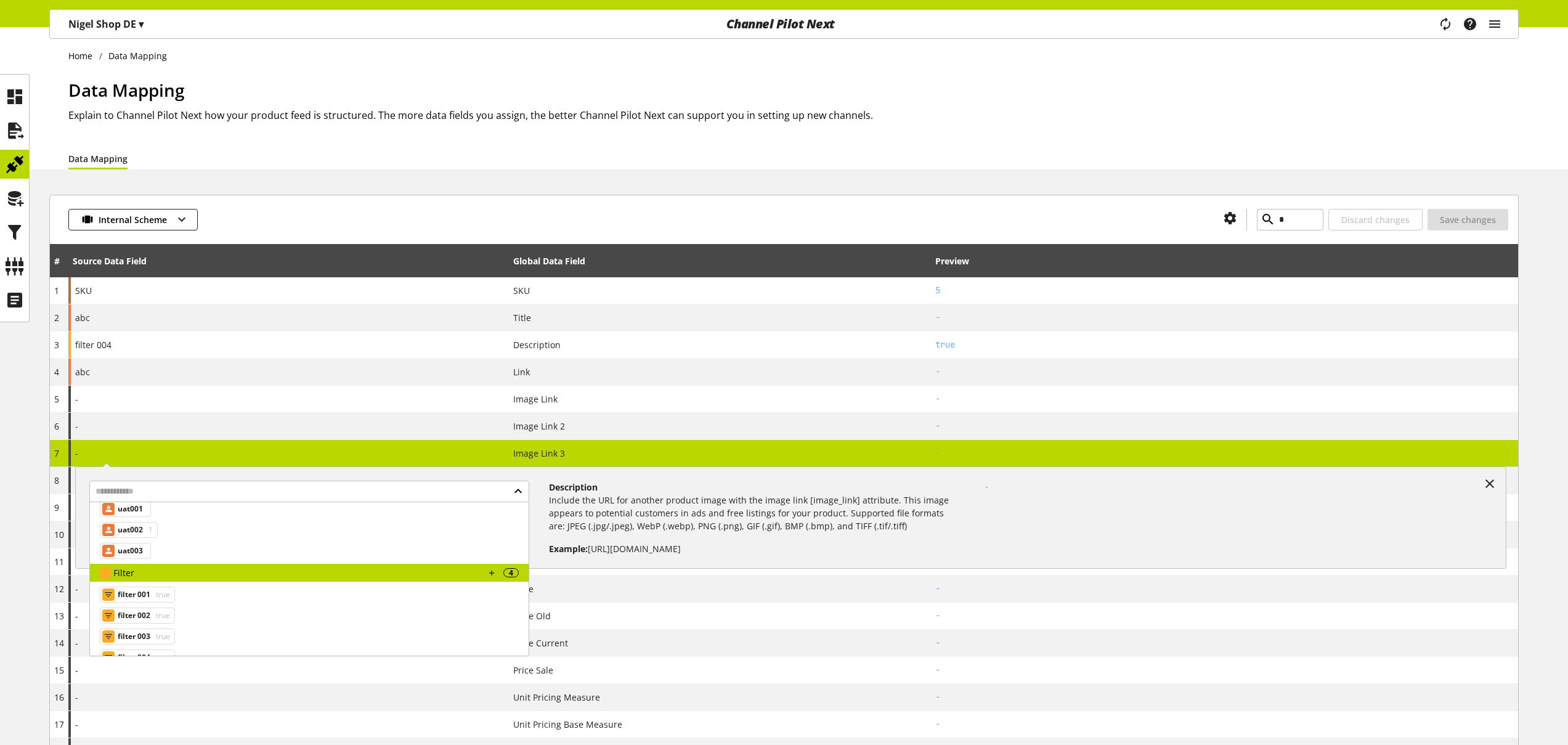
scroll to position [189, 0]
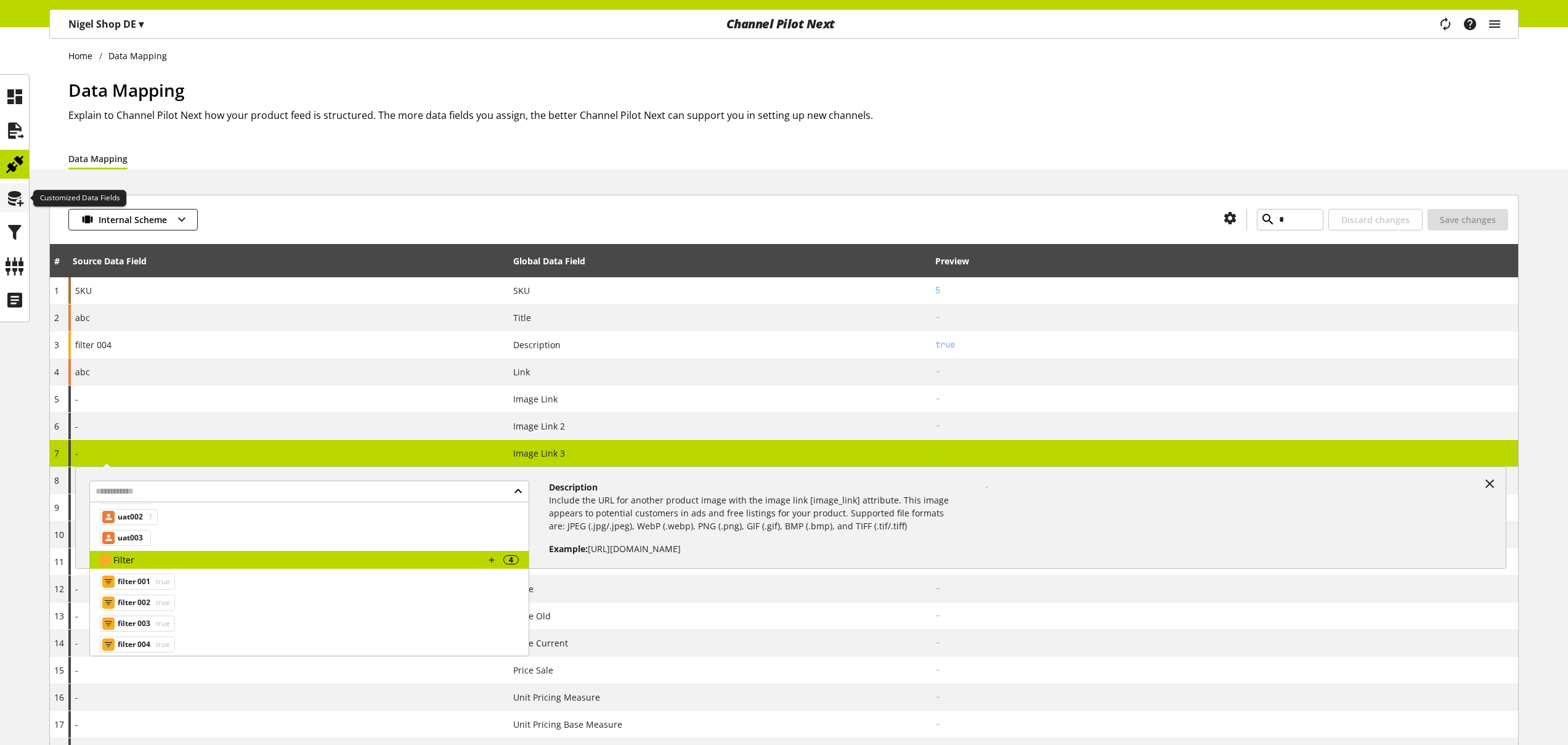
click at [16, 194] on icon at bounding box center [14, 198] width 20 height 25
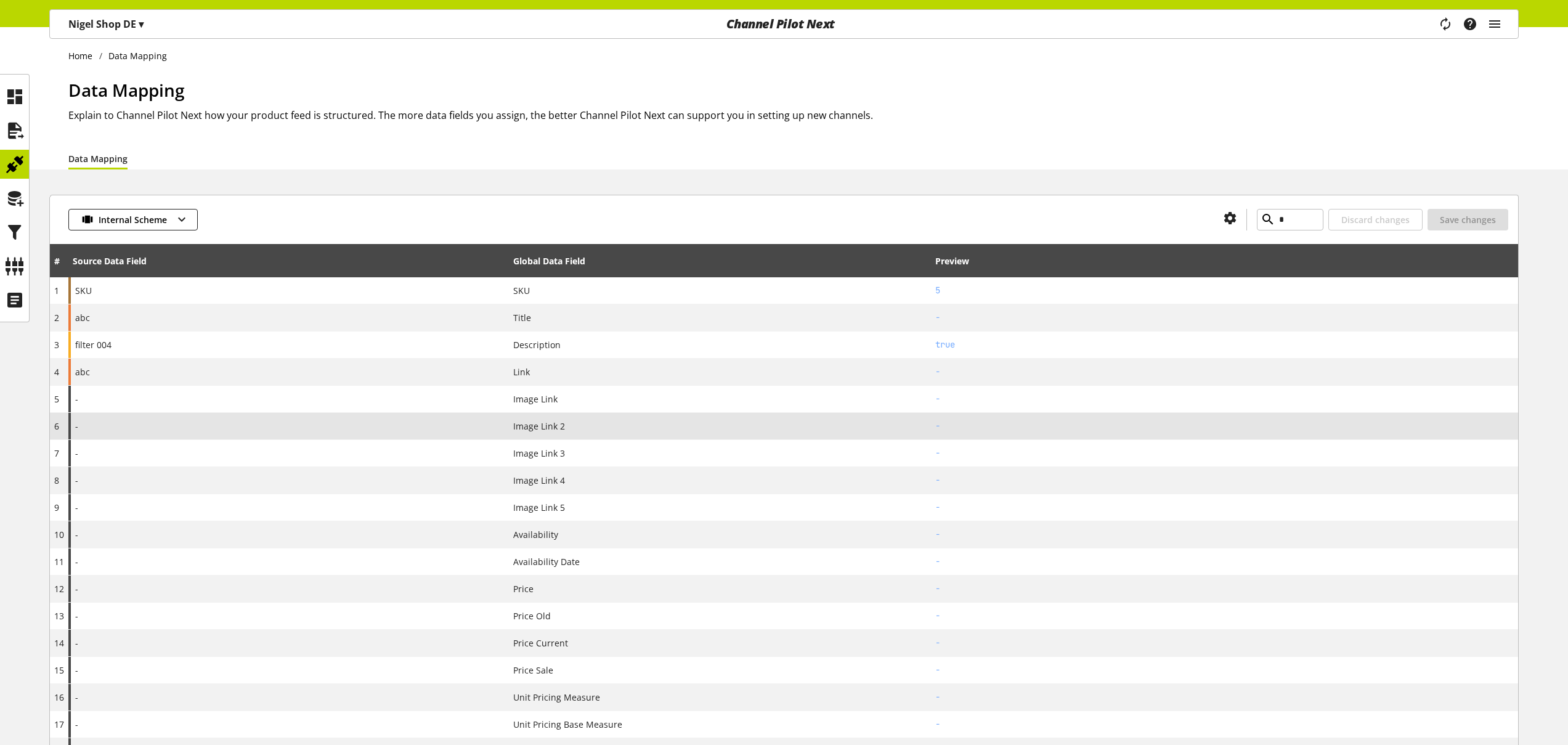
click at [146, 436] on div "-" at bounding box center [288, 426] width 441 height 27
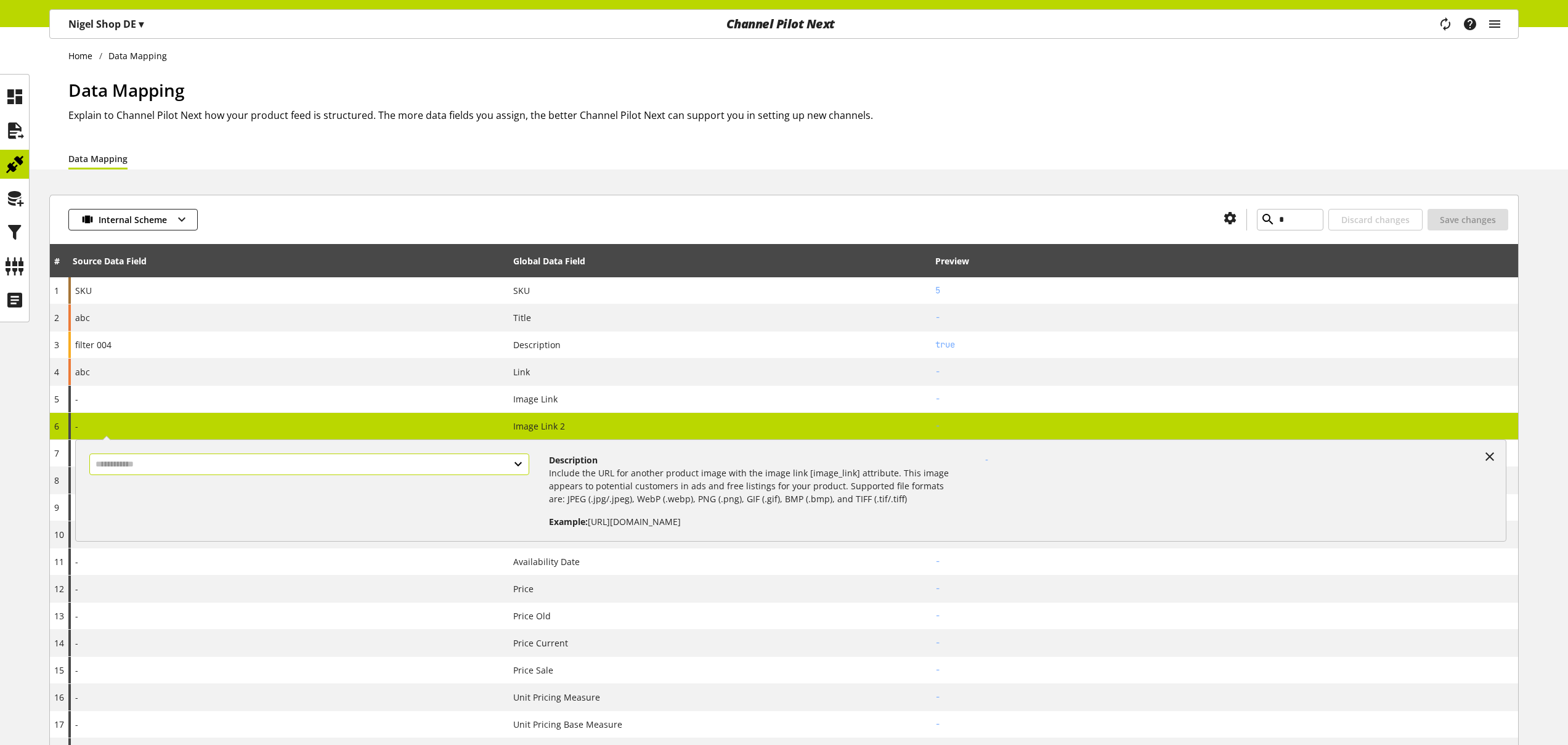
click at [149, 461] on input "text" at bounding box center [310, 465] width 440 height 22
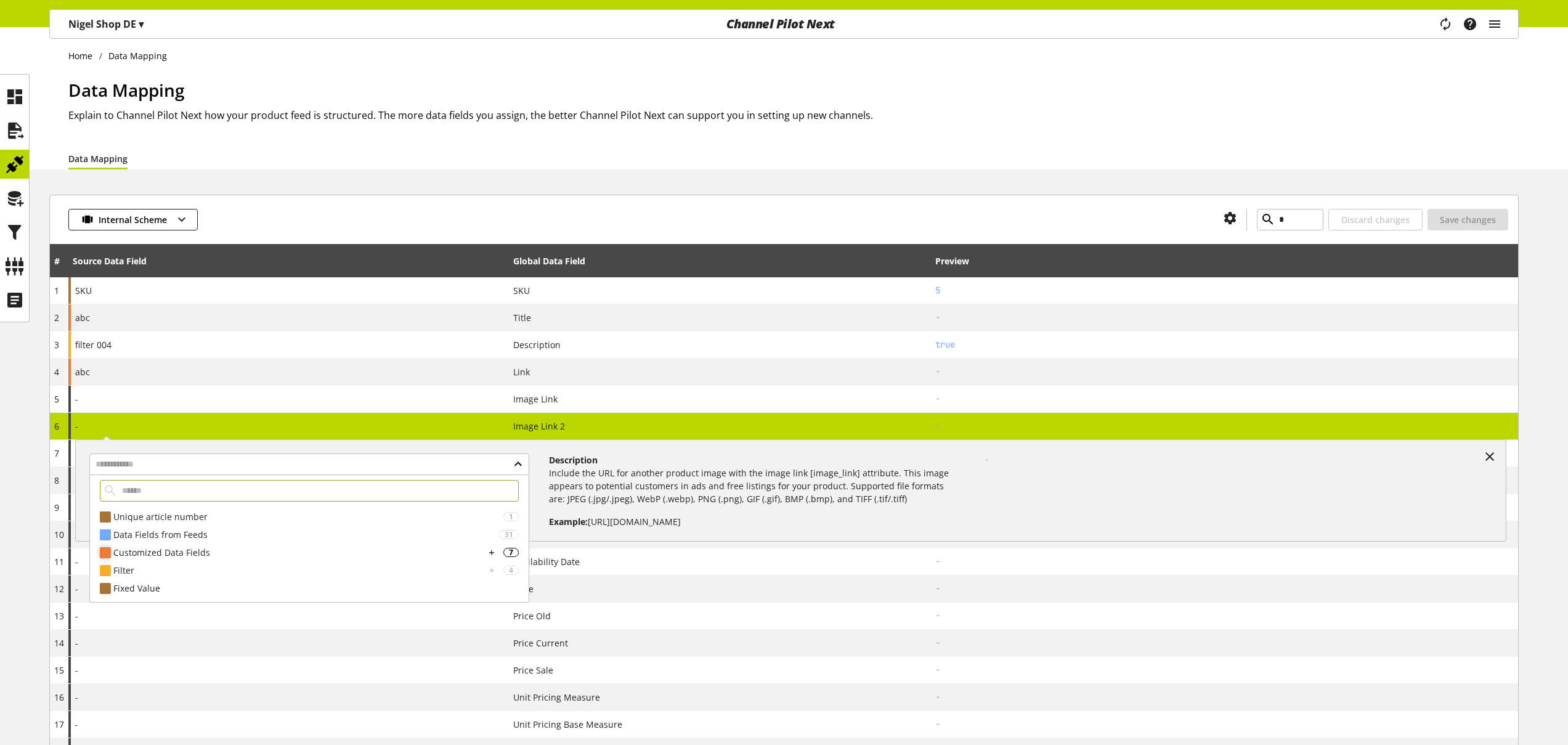
click at [146, 554] on div "Customized Data Fields" at bounding box center [299, 552] width 372 height 13
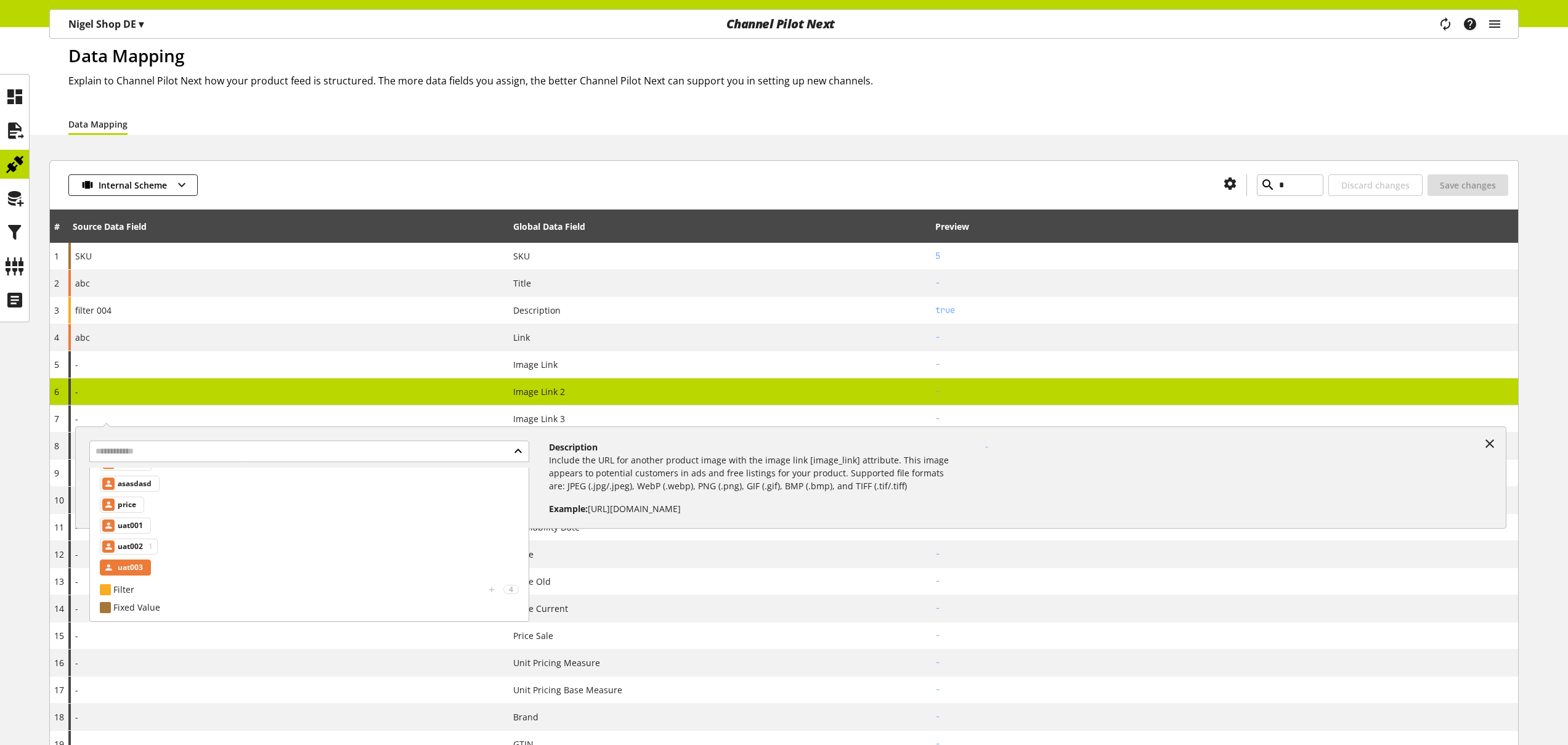
scroll to position [90, 0]
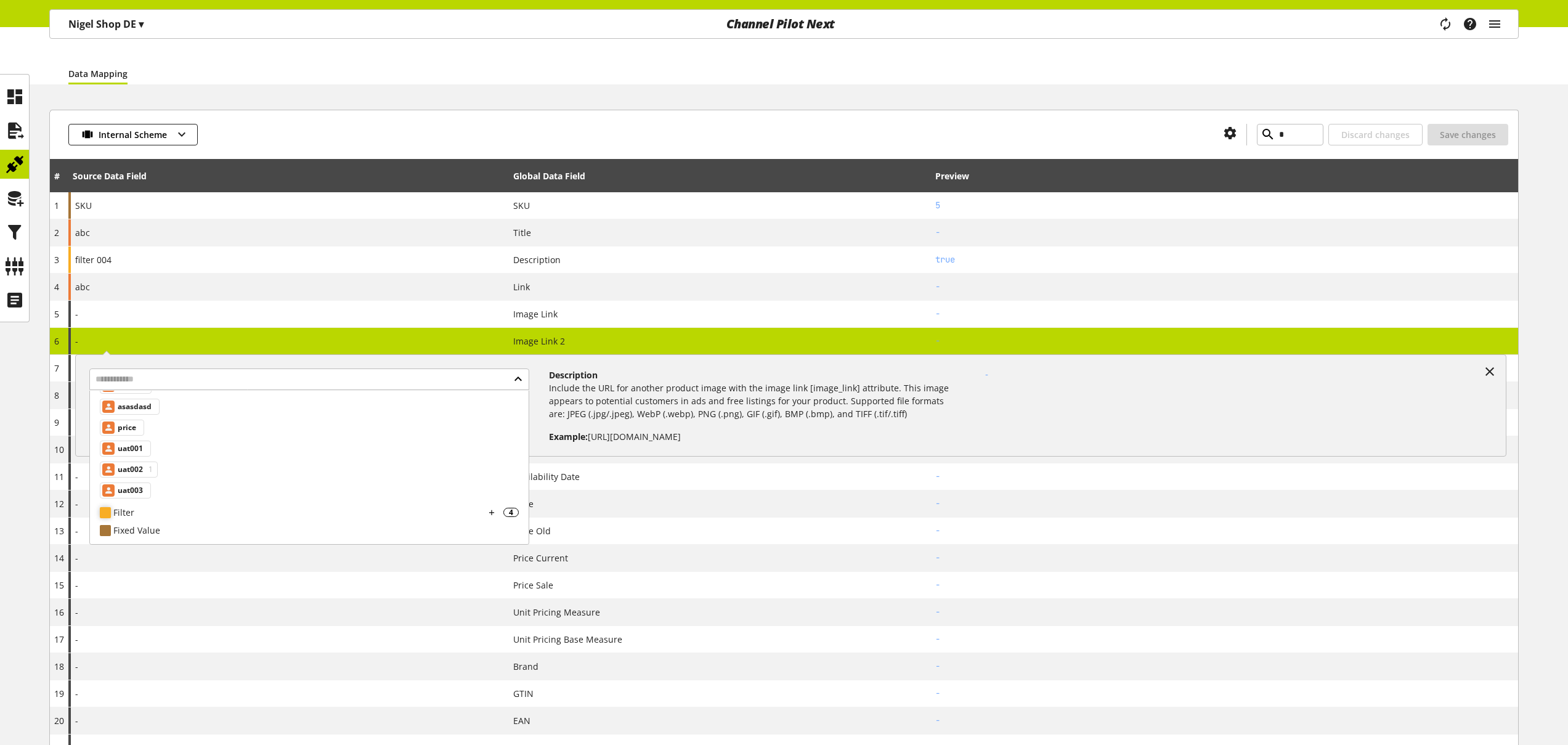
click at [129, 515] on div "Filter" at bounding box center [299, 512] width 372 height 13
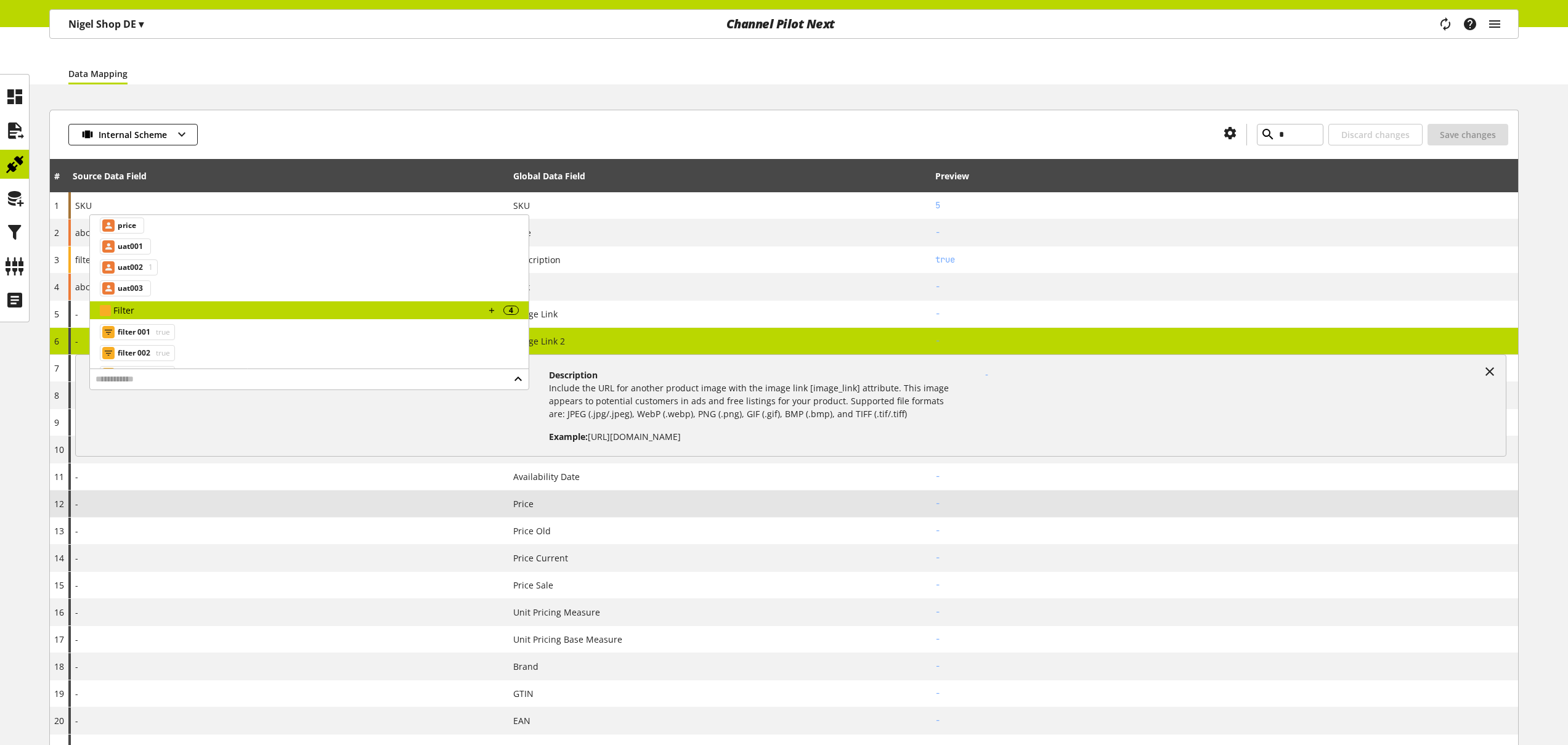
scroll to position [151, 0]
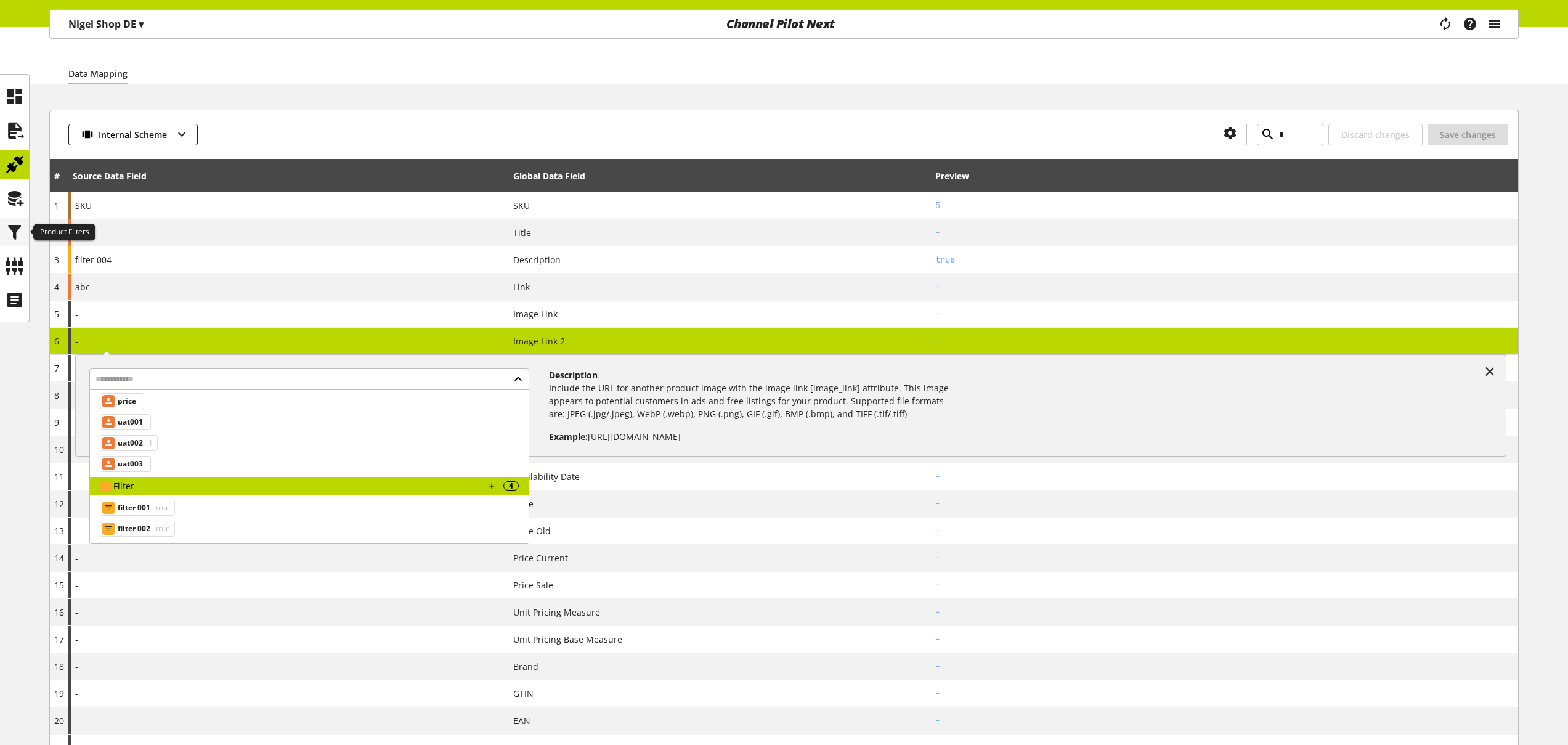
click at [12, 232] on icon at bounding box center [14, 232] width 20 height 25
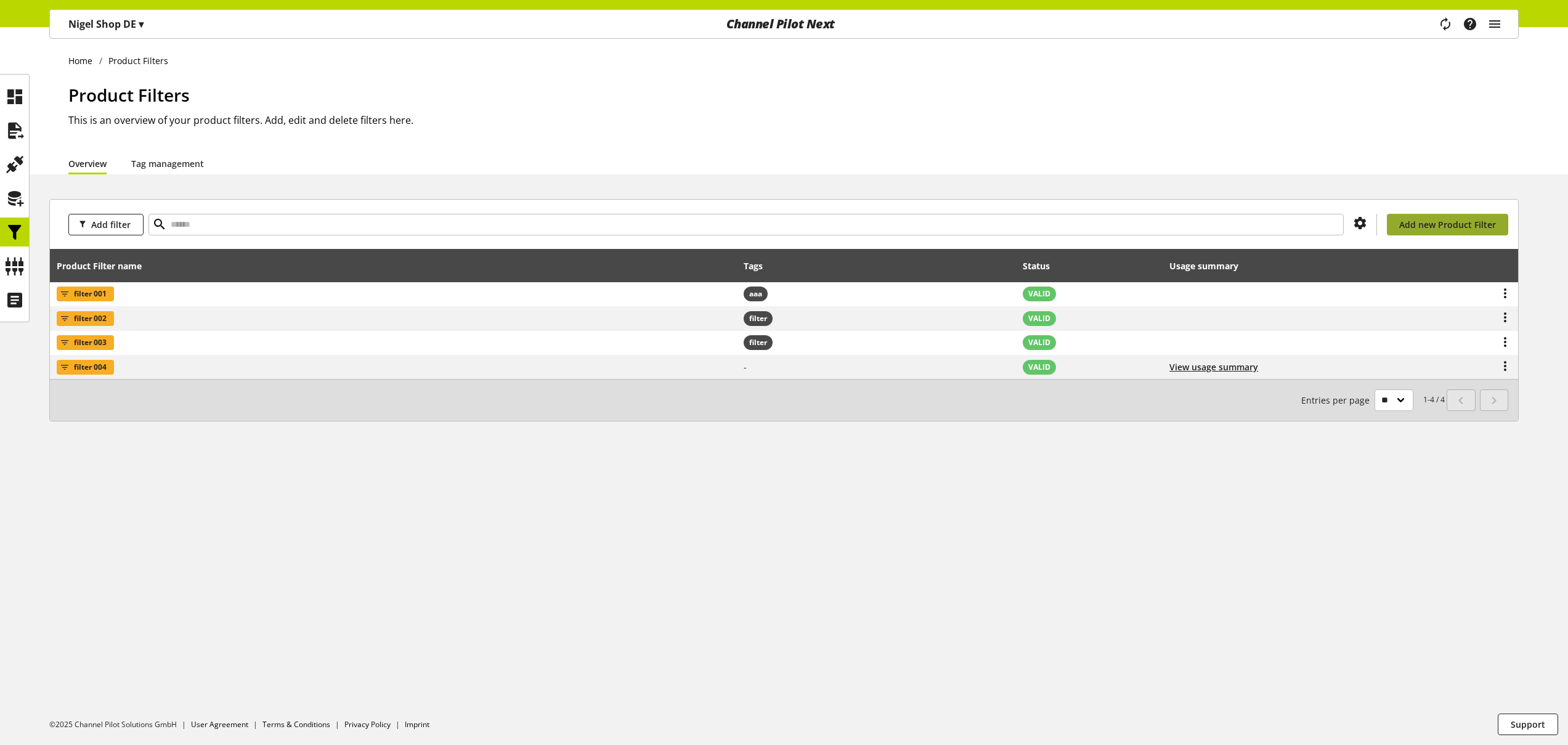
click at [1444, 226] on span "Add new Product Filter" at bounding box center [1448, 224] width 97 height 13
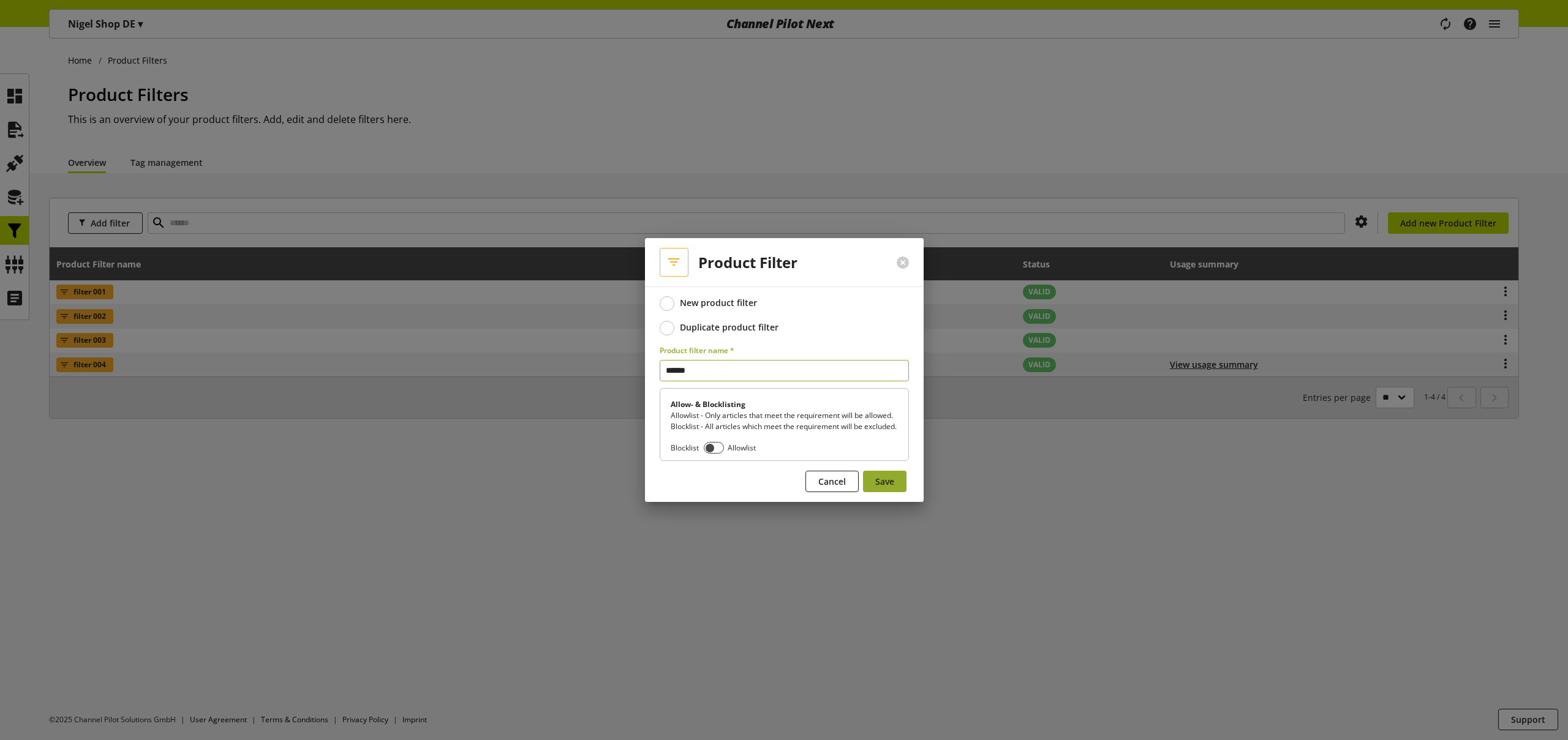
type input "******"
click at [885, 486] on span "Save" at bounding box center [885, 481] width 19 height 13
click at [907, 257] on button at bounding box center [902, 263] width 12 height 12
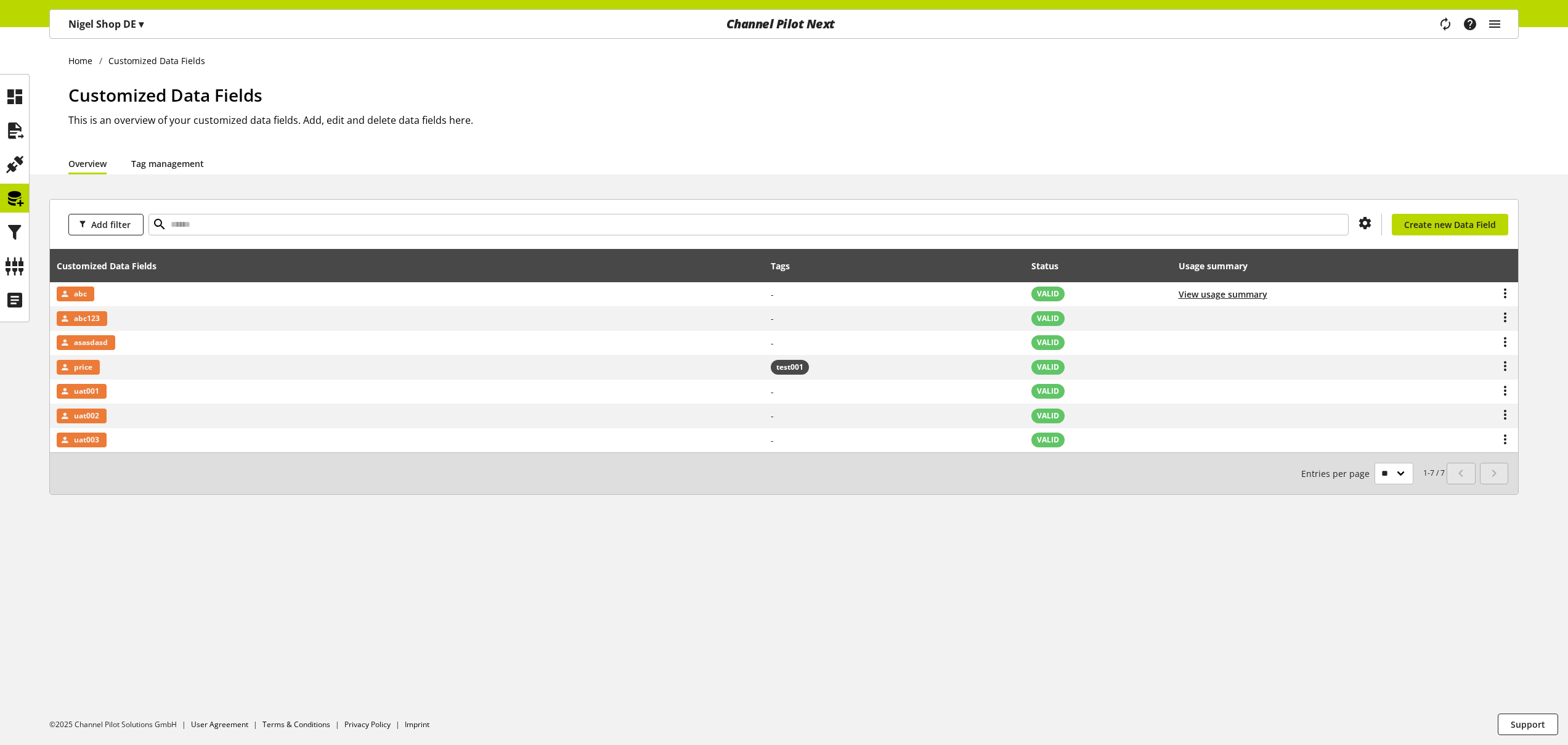
click at [184, 170] on link "Tag management" at bounding box center [167, 163] width 72 height 13
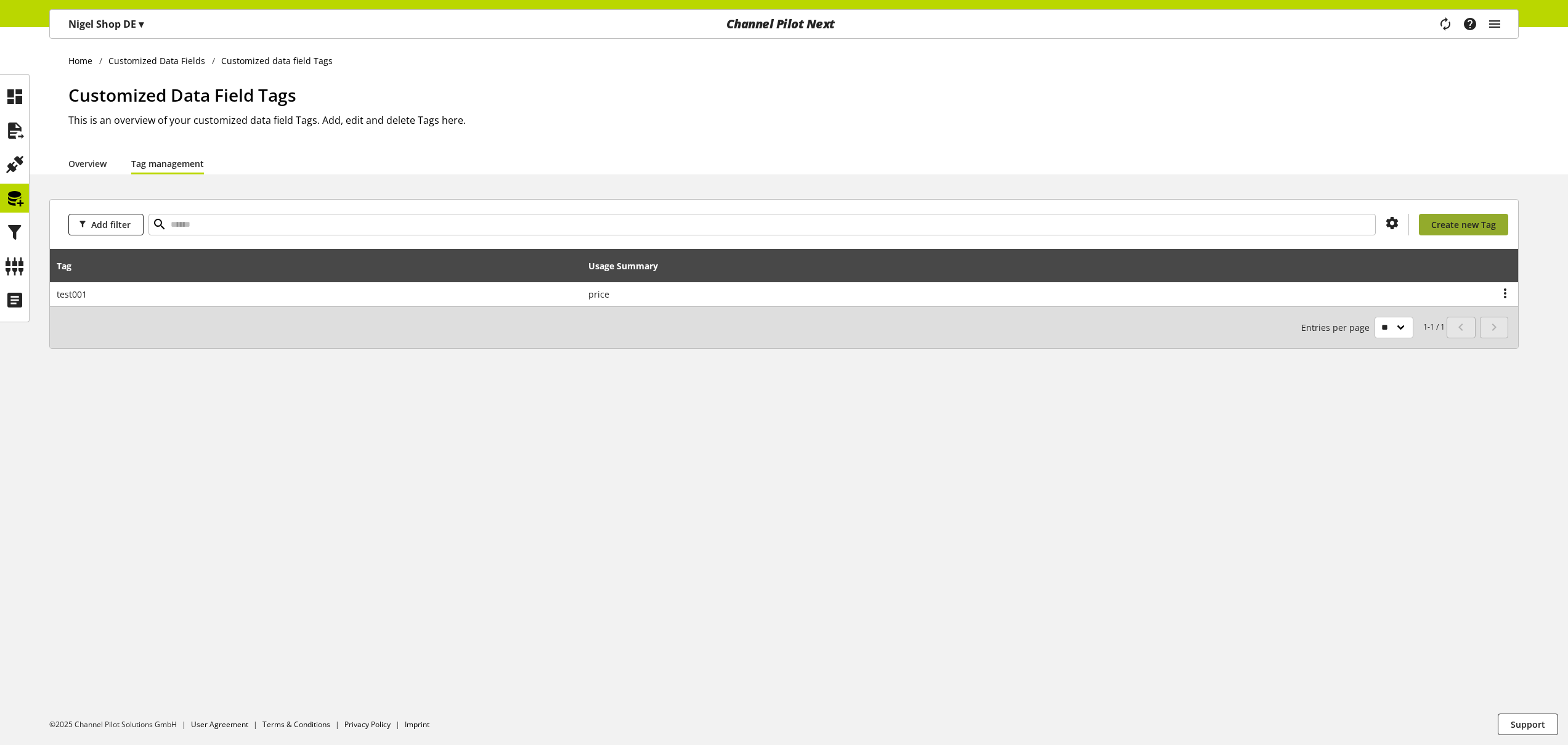
click at [1452, 218] on span "Create new Tag" at bounding box center [1463, 224] width 65 height 13
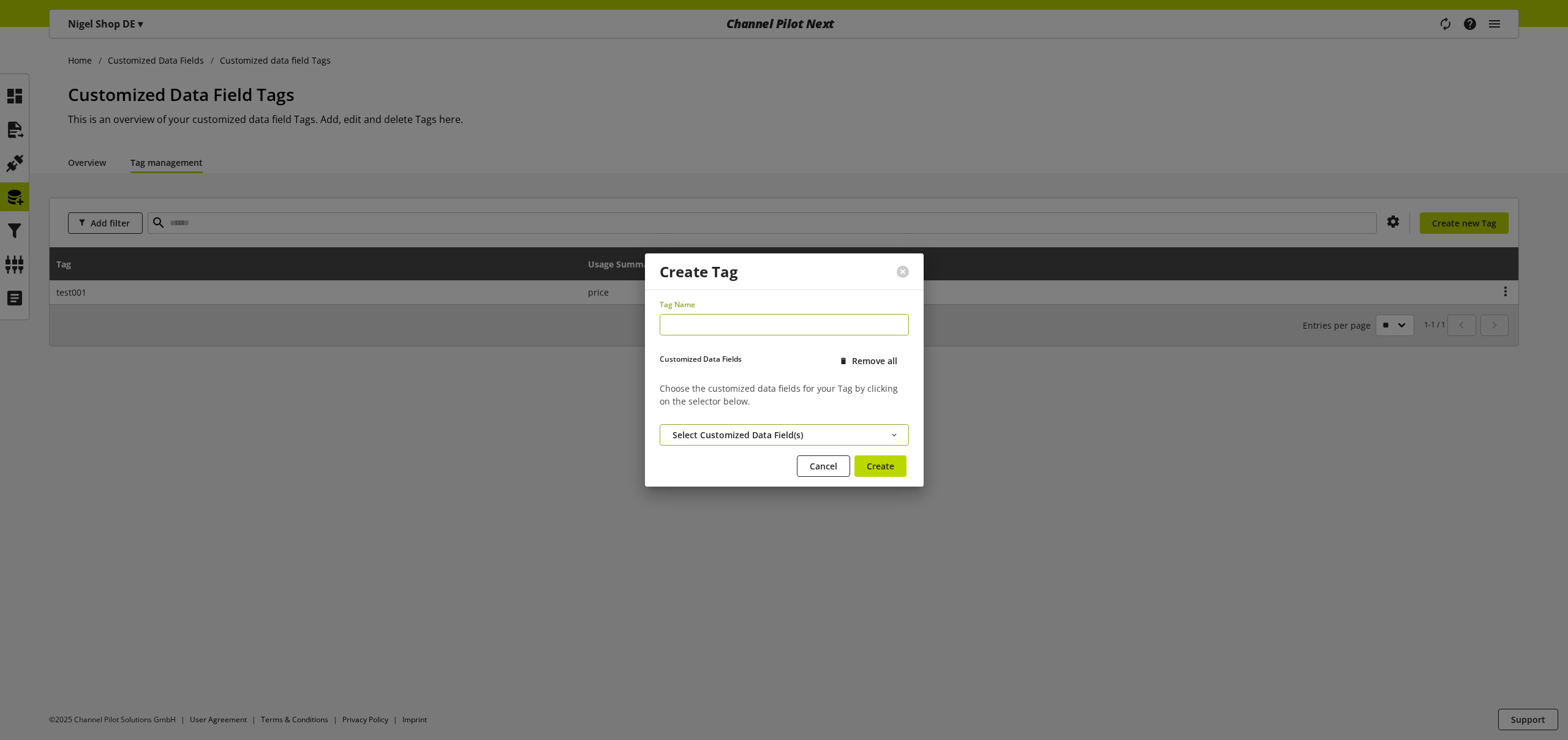
click at [862, 432] on button "Select Customized Data Field(s)" at bounding box center [784, 435] width 249 height 22
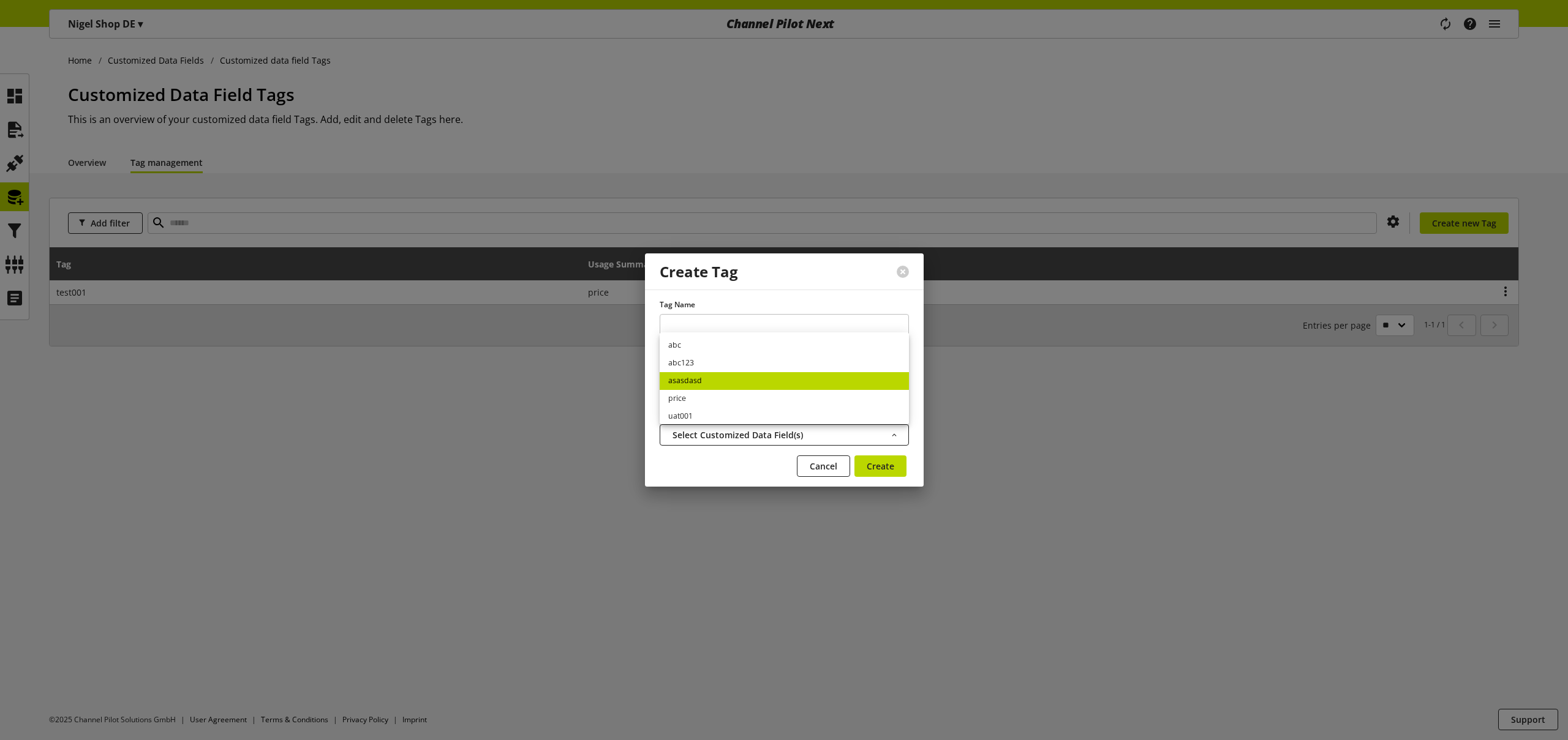
click at [703, 379] on link "asasdasd" at bounding box center [784, 381] width 249 height 18
click at [826, 468] on span "Cancel" at bounding box center [823, 466] width 28 height 13
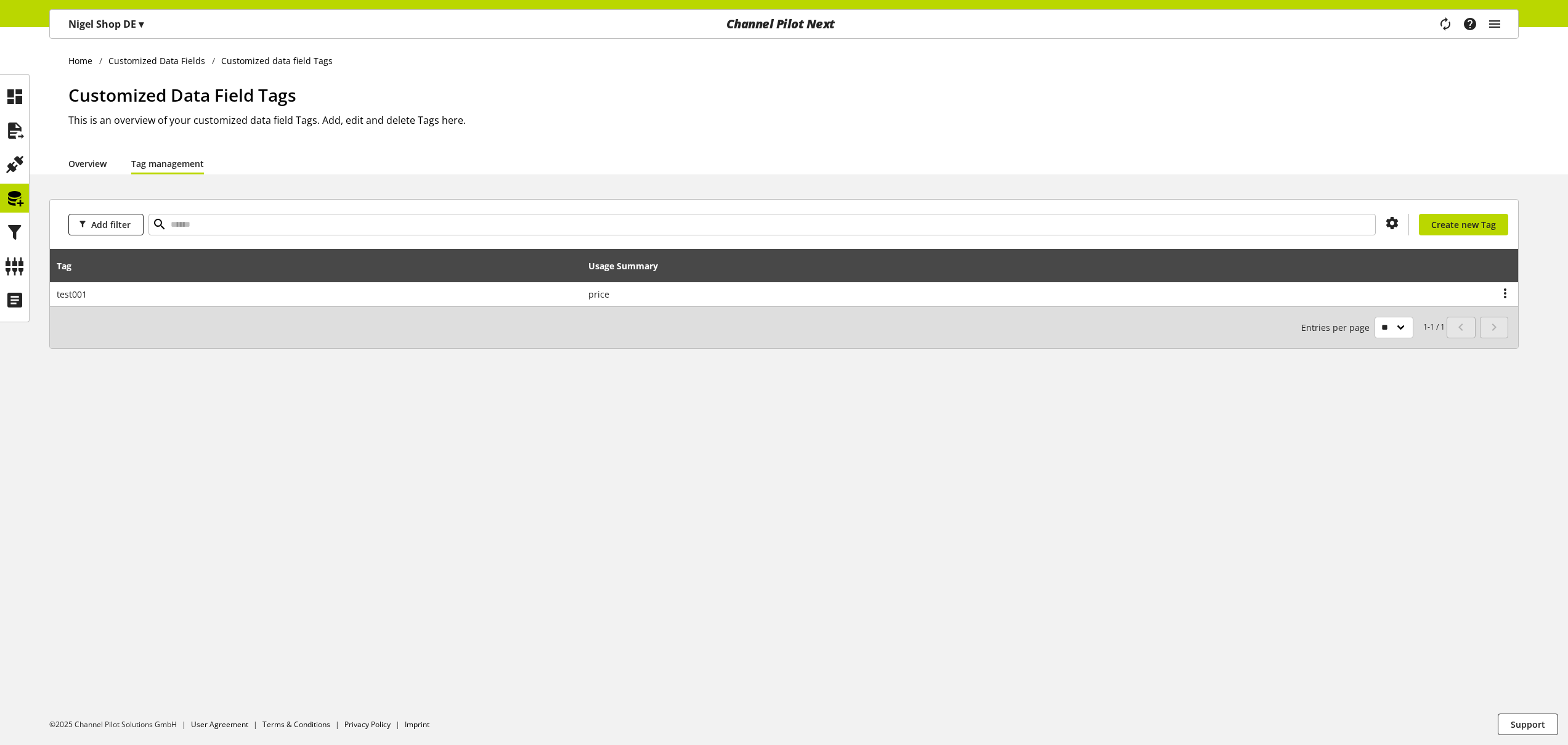
click at [93, 167] on link "Overview" at bounding box center [87, 163] width 38 height 13
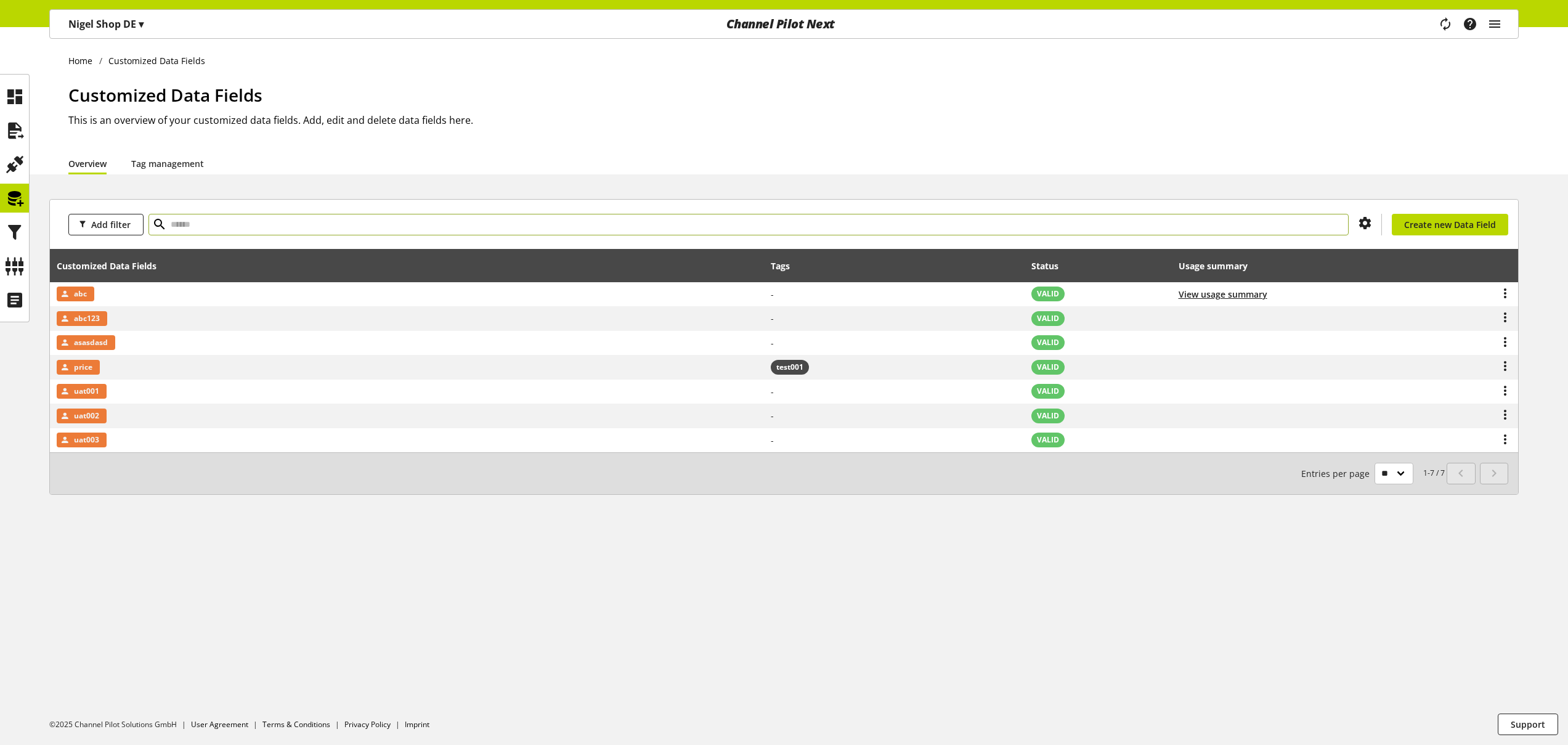
click at [285, 226] on input "text" at bounding box center [748, 225] width 1200 height 22
type input "********"
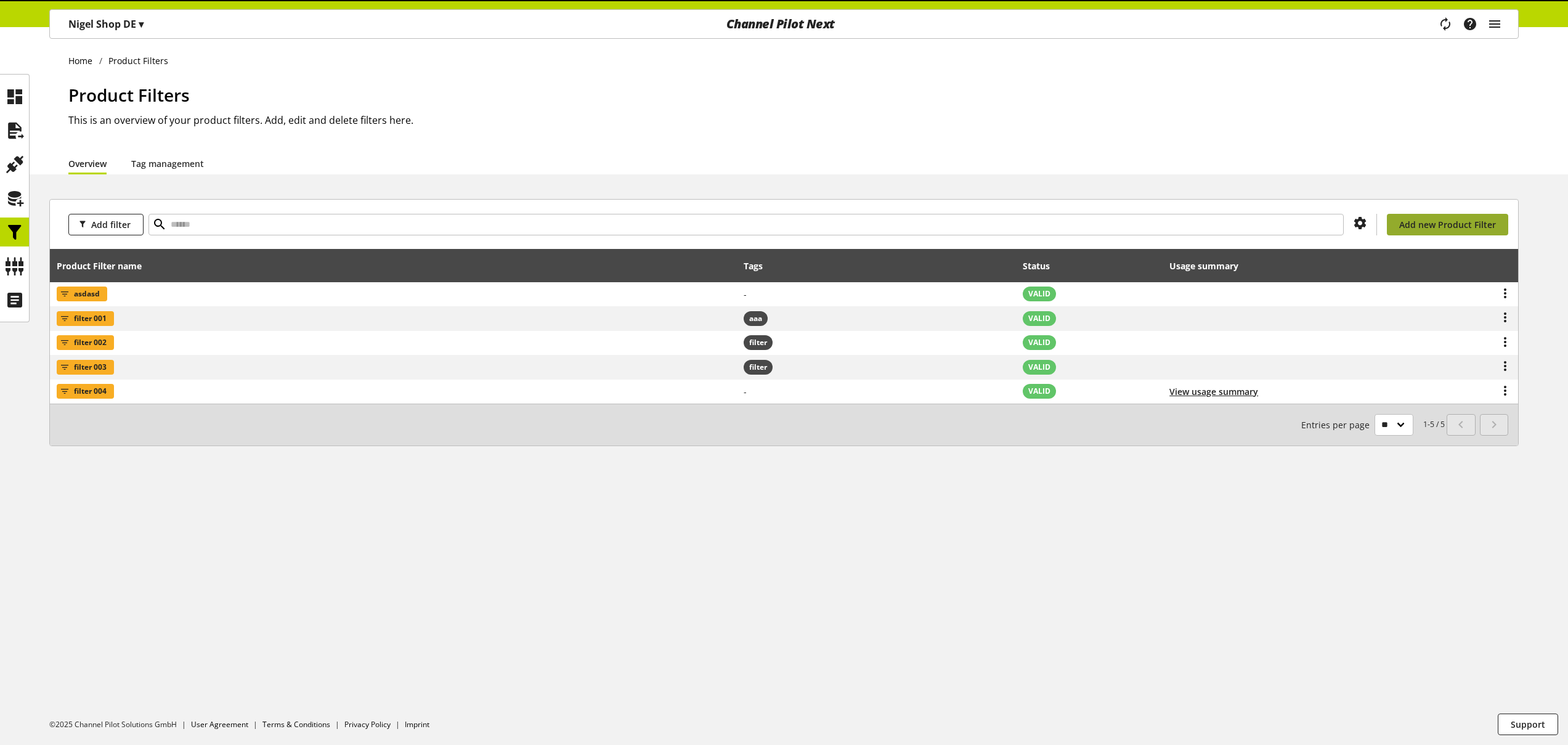
click at [1414, 227] on span "Add new Product Filter" at bounding box center [1448, 224] width 97 height 13
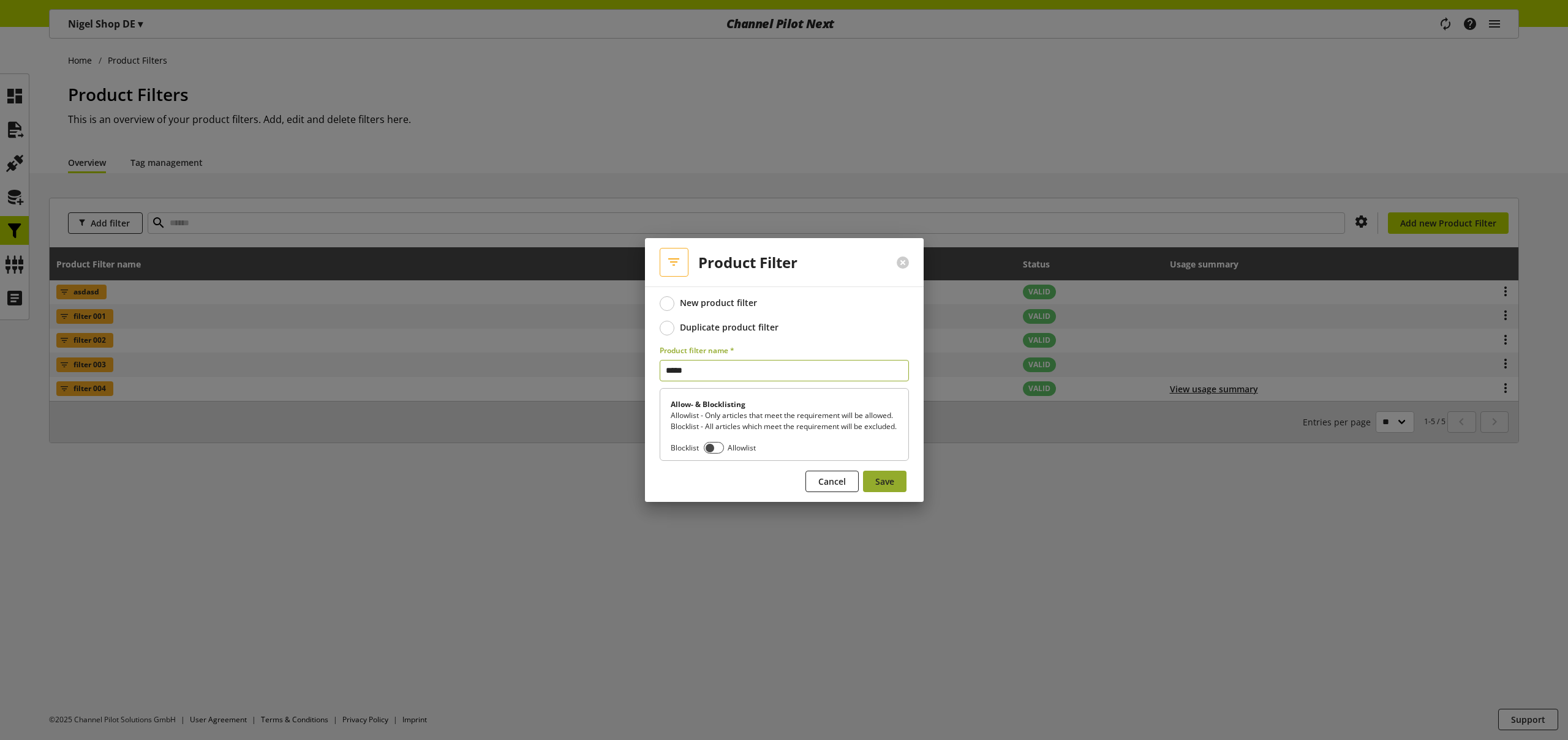
type input "*****"
click at [887, 485] on span "Save" at bounding box center [885, 481] width 19 height 13
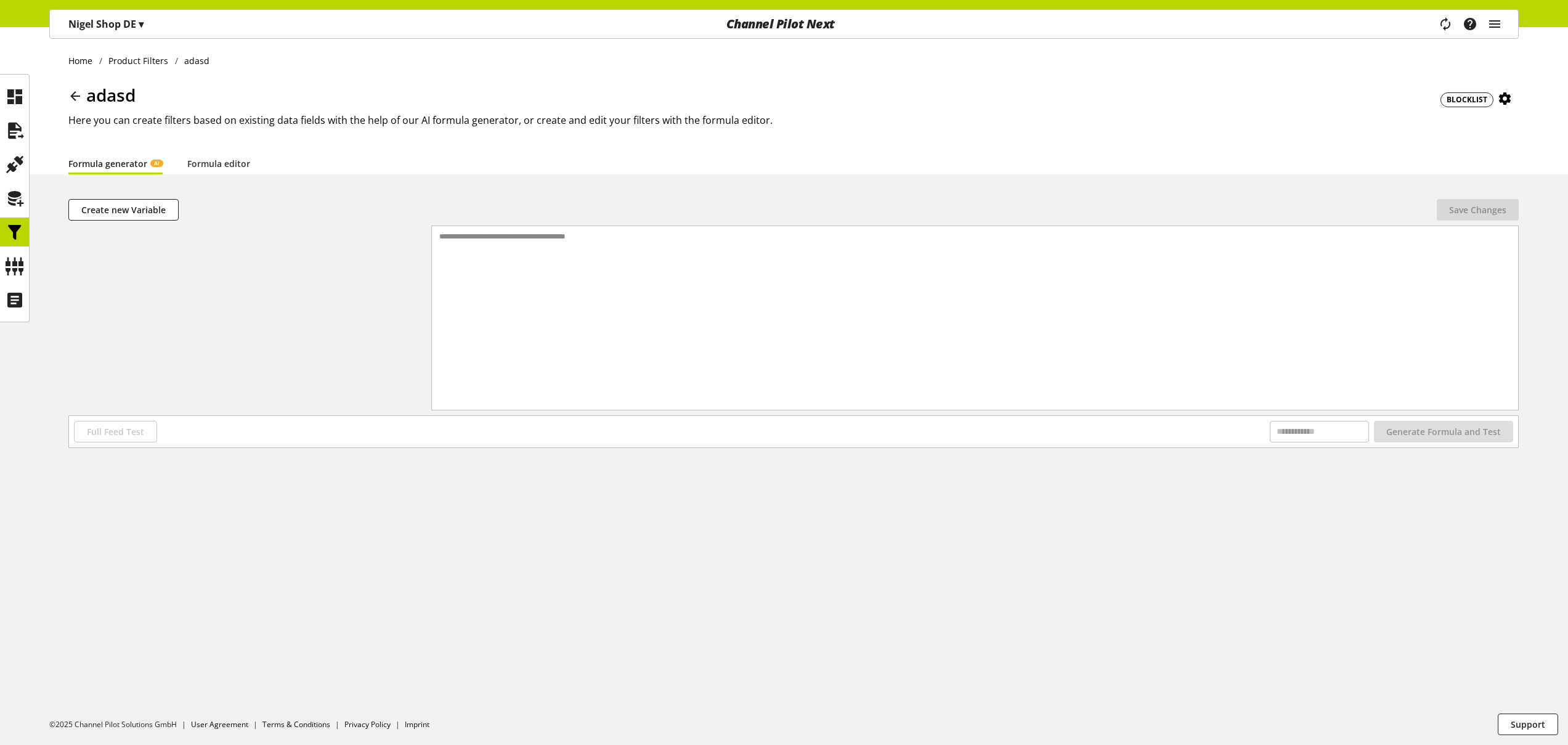
click at [1506, 97] on icon at bounding box center [1505, 98] width 15 height 22
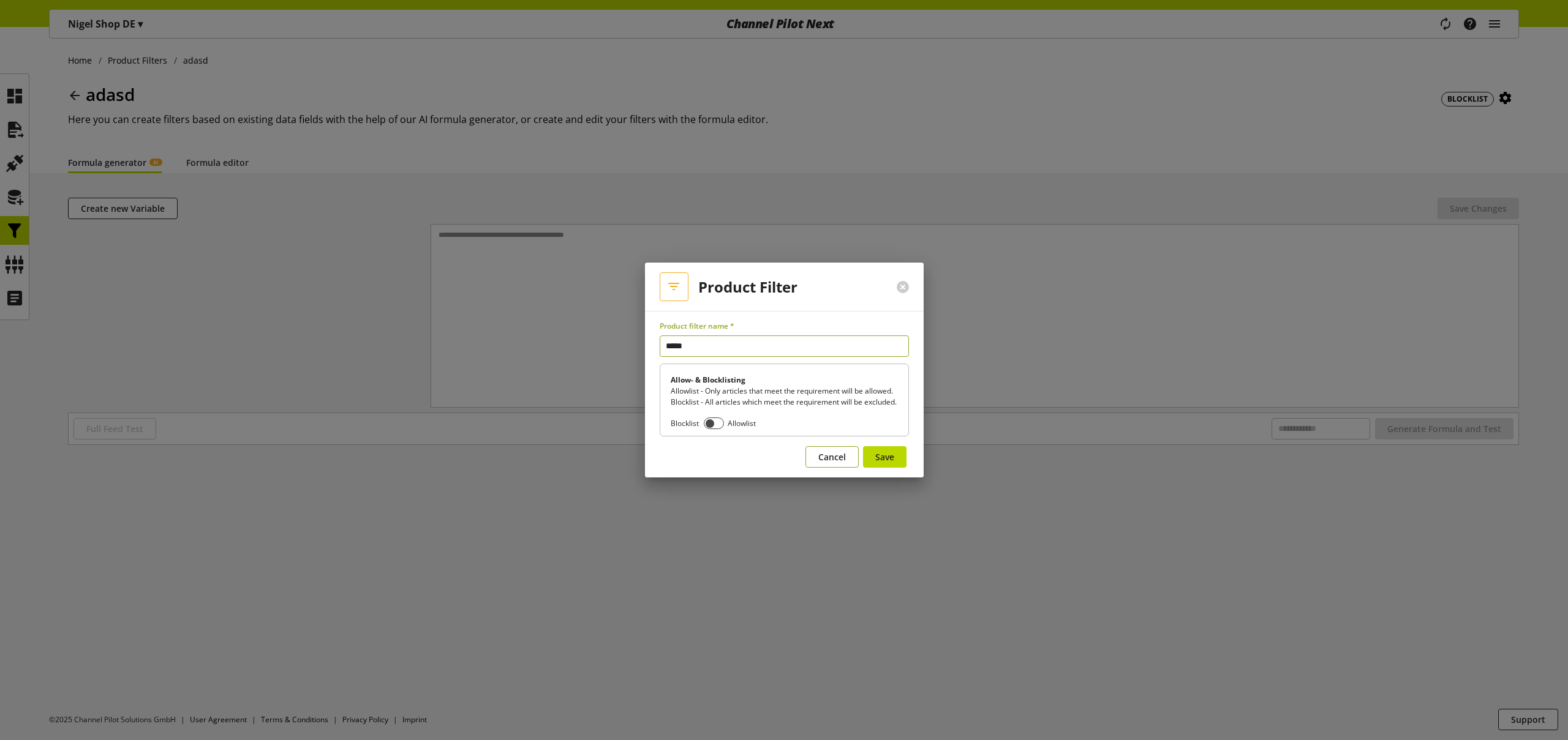
click at [818, 461] on span "Cancel" at bounding box center [832, 457] width 28 height 13
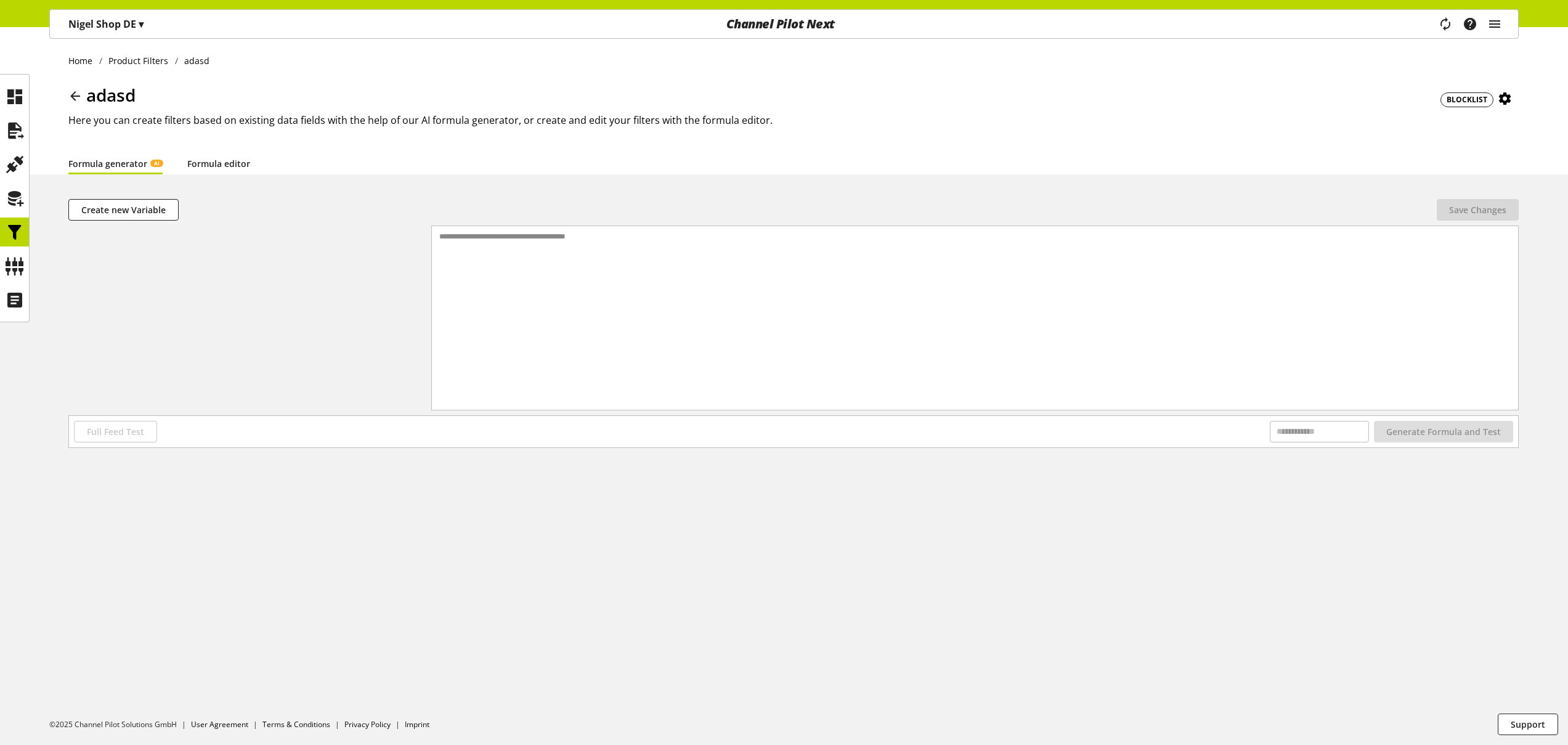
click at [210, 163] on link "Formula editor" at bounding box center [219, 163] width 63 height 13
click at [536, 254] on div at bounding box center [985, 318] width 1066 height 184
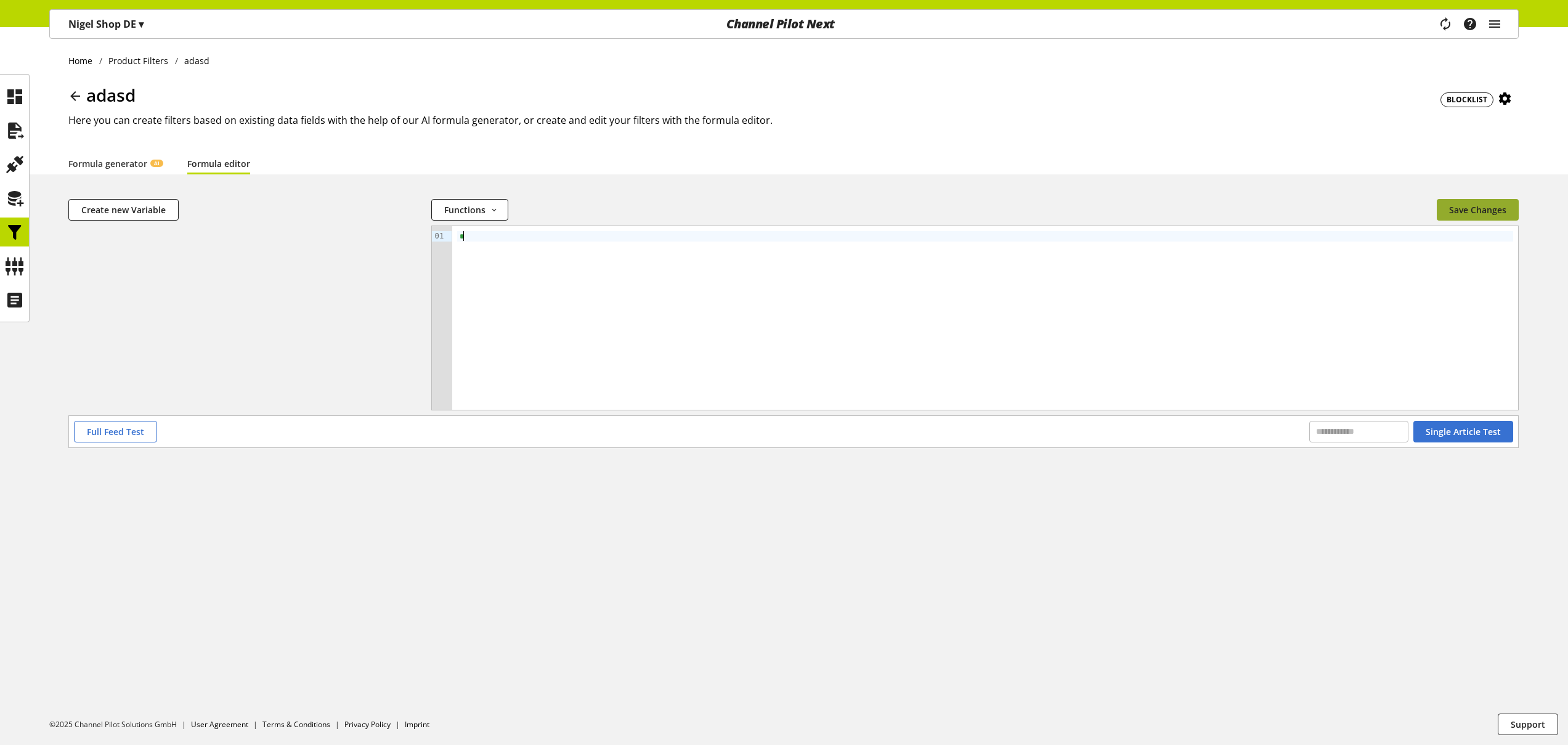
click at [1494, 212] on span "Save Changes" at bounding box center [1478, 210] width 57 height 13
click at [72, 94] on icon at bounding box center [75, 96] width 15 height 22
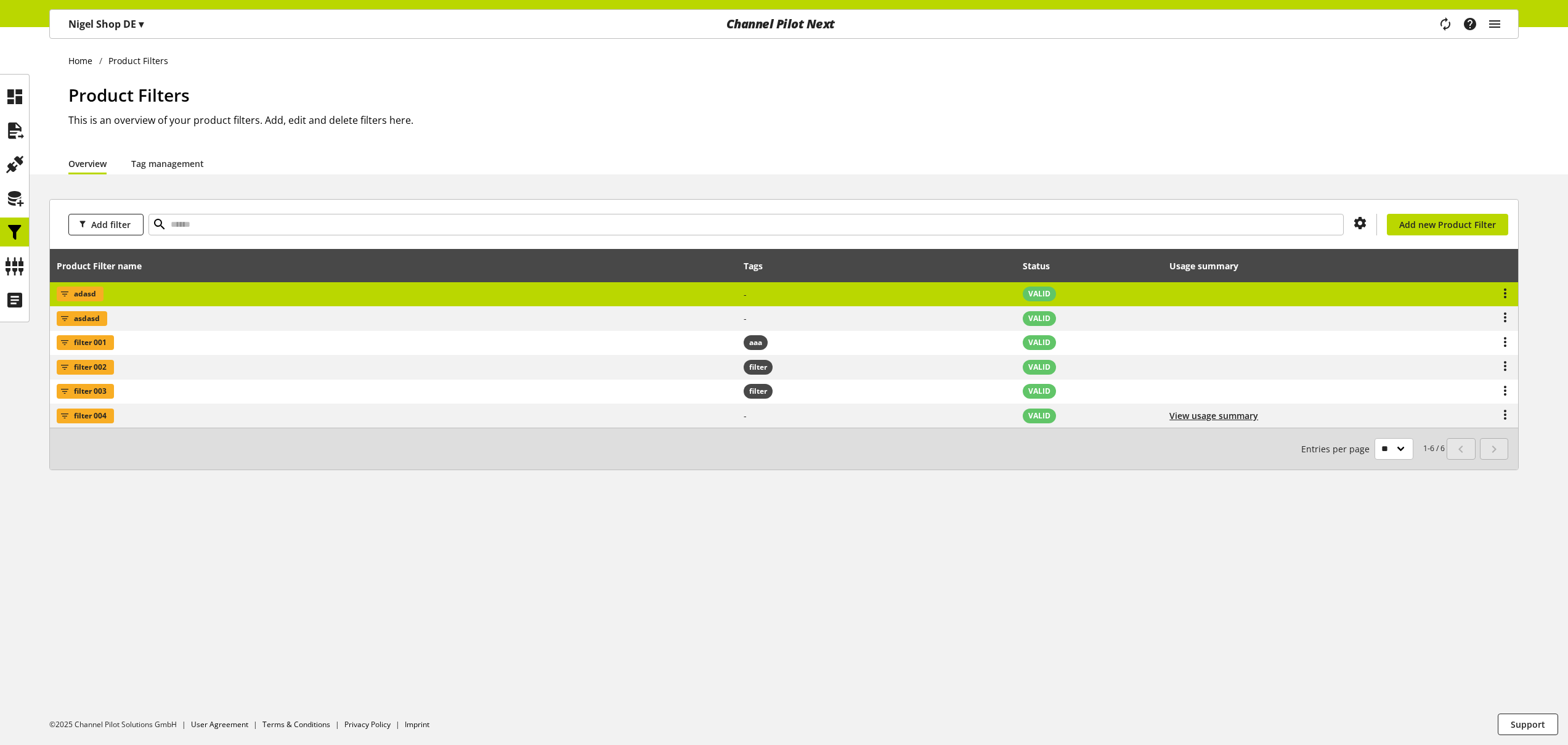
click at [449, 294] on td "adasd" at bounding box center [394, 295] width 687 height 25
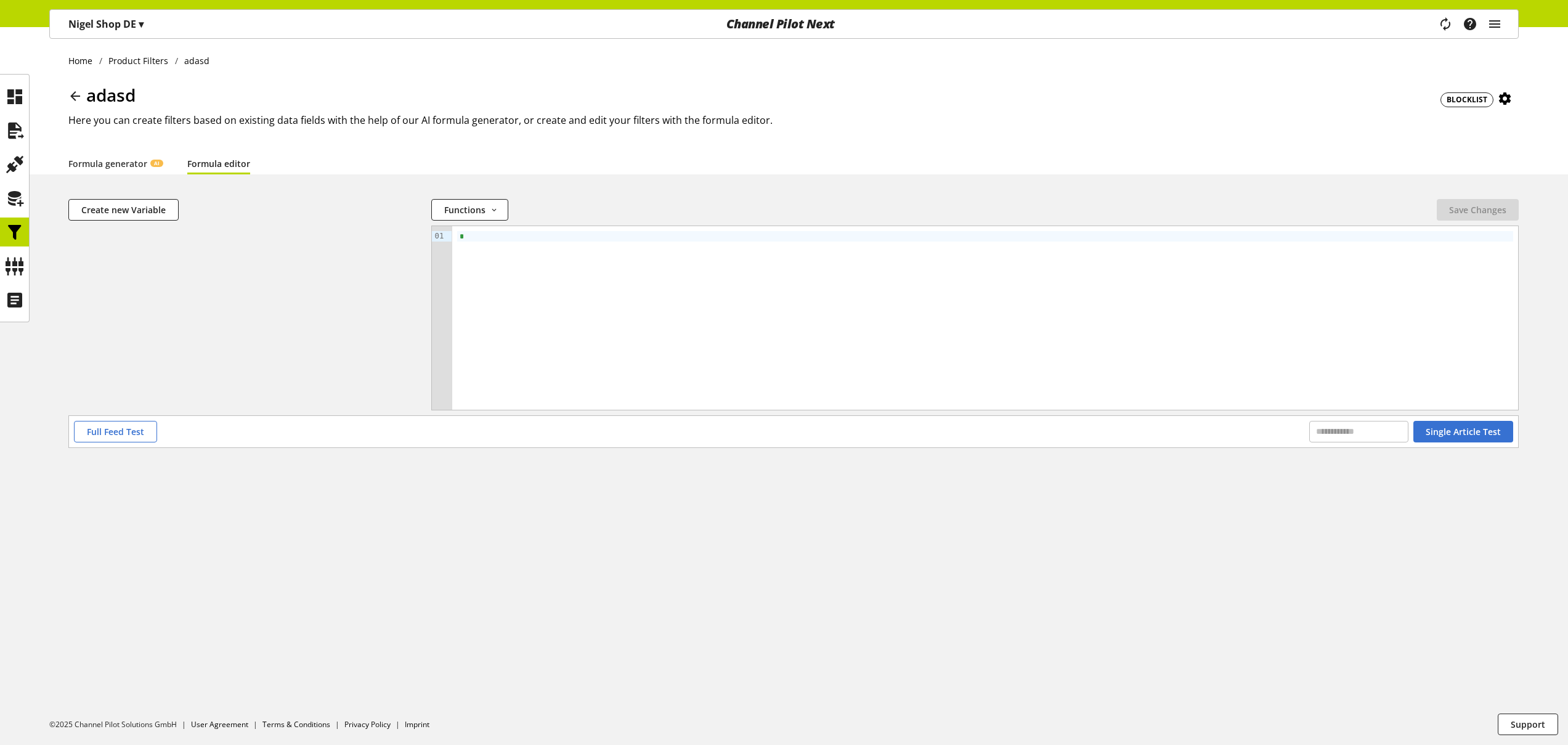
click at [68, 96] on icon at bounding box center [75, 96] width 15 height 22
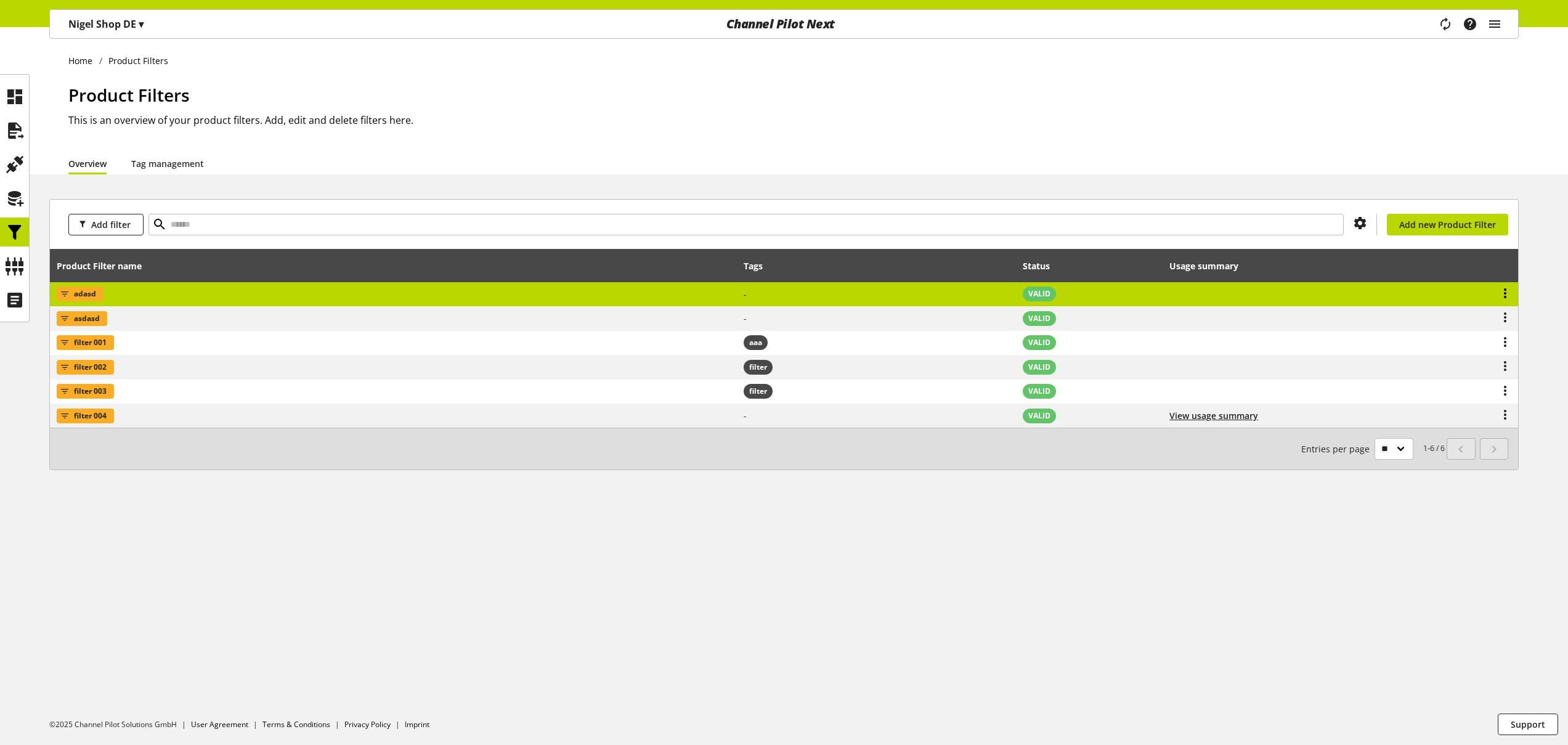
click at [1506, 291] on icon at bounding box center [1505, 293] width 15 height 22
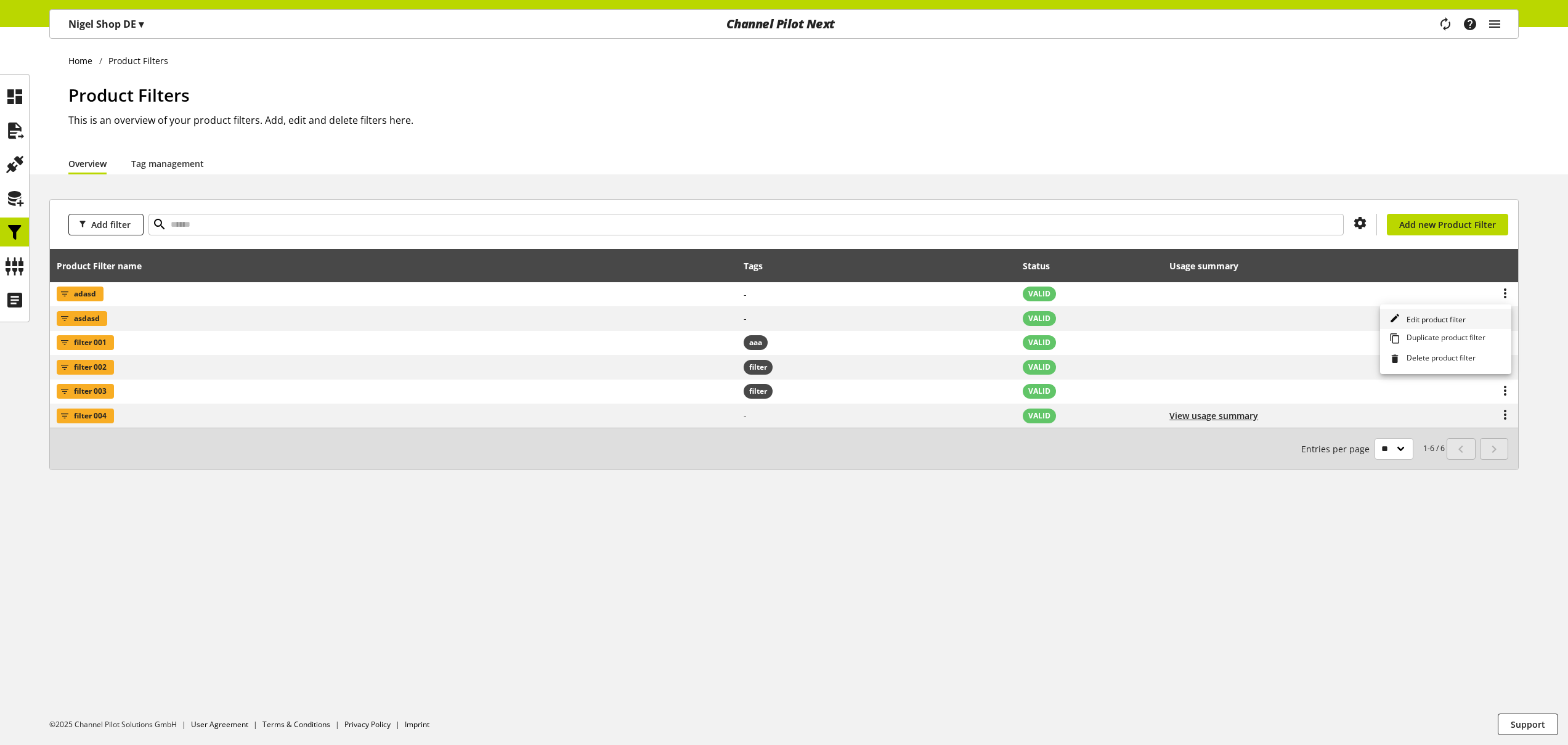
click at [1450, 316] on span "Edit product filter" at bounding box center [1434, 319] width 64 height 10
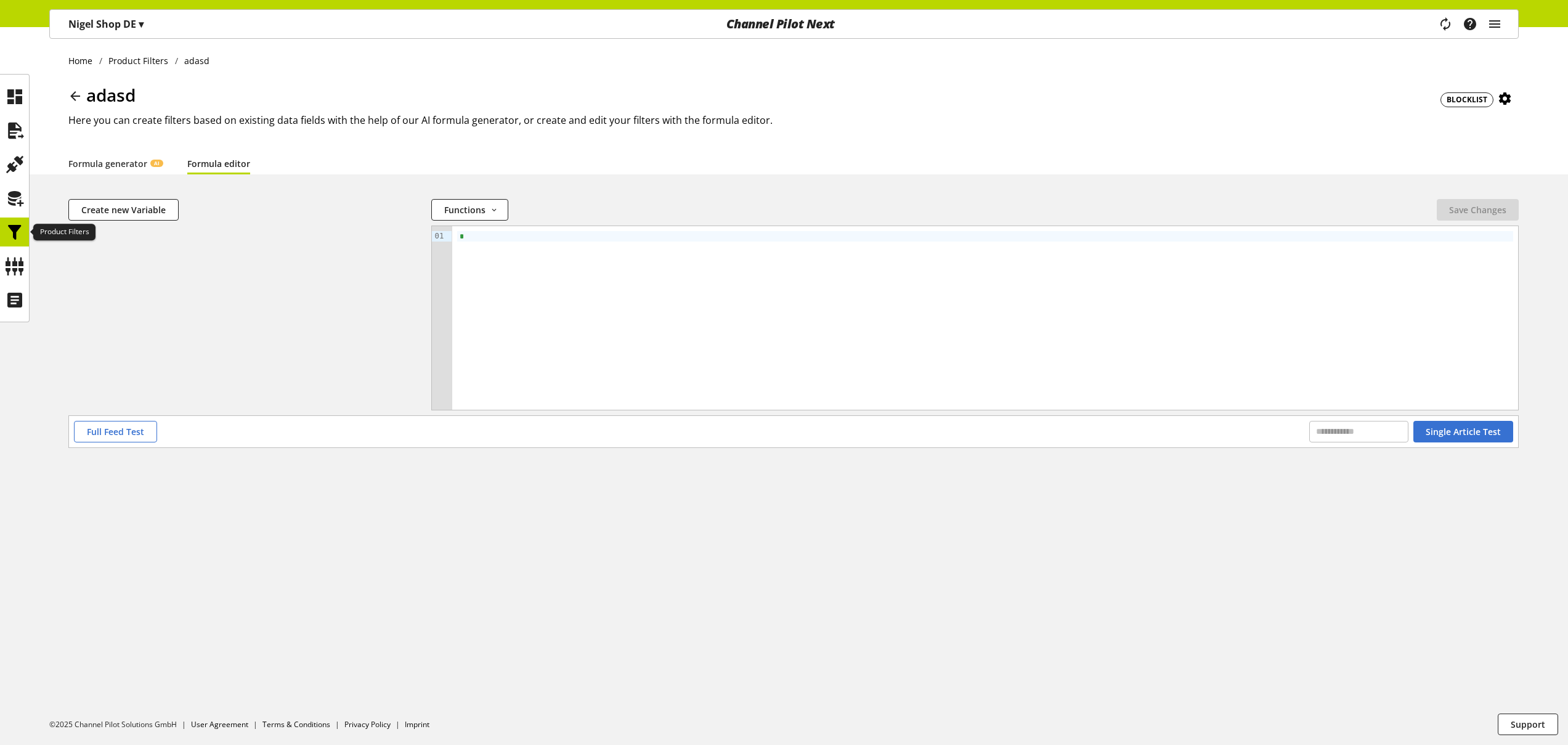
click at [16, 233] on icon at bounding box center [14, 232] width 20 height 25
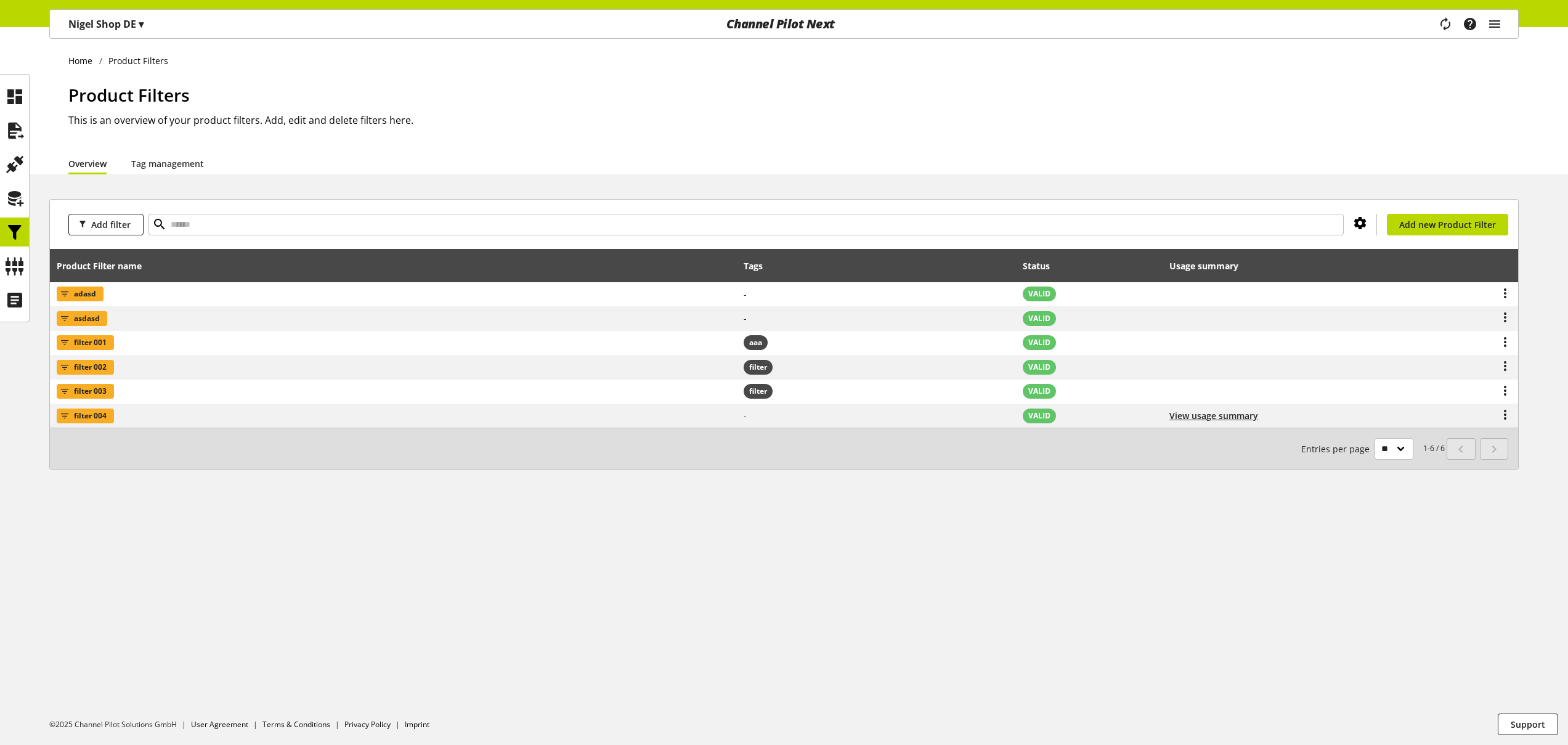
click at [1362, 224] on icon at bounding box center [1360, 223] width 15 height 22
click at [1379, 157] on div "Overview Tag management" at bounding box center [793, 163] width 1450 height 22
